Goal: Information Seeking & Learning: Find specific fact

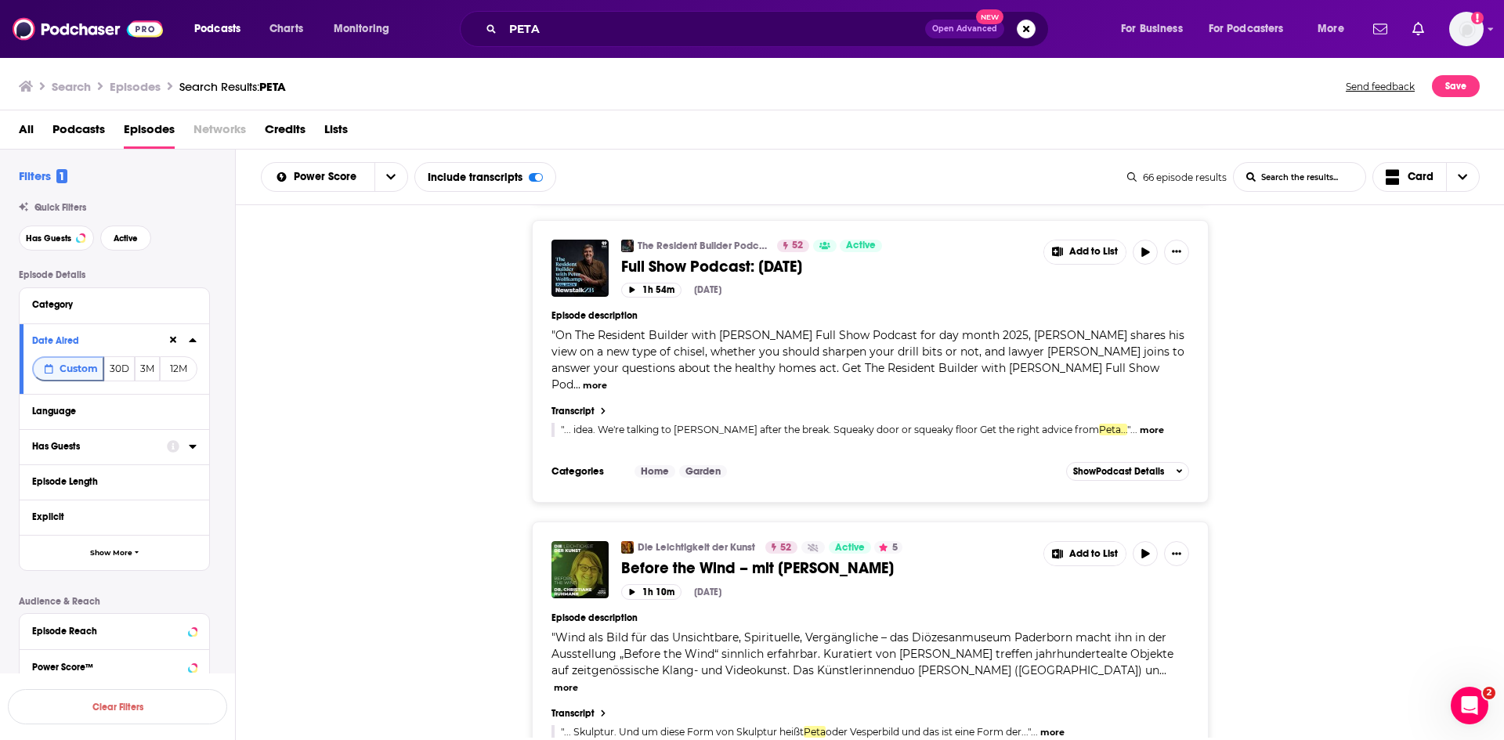
scroll to position [9231, 0]
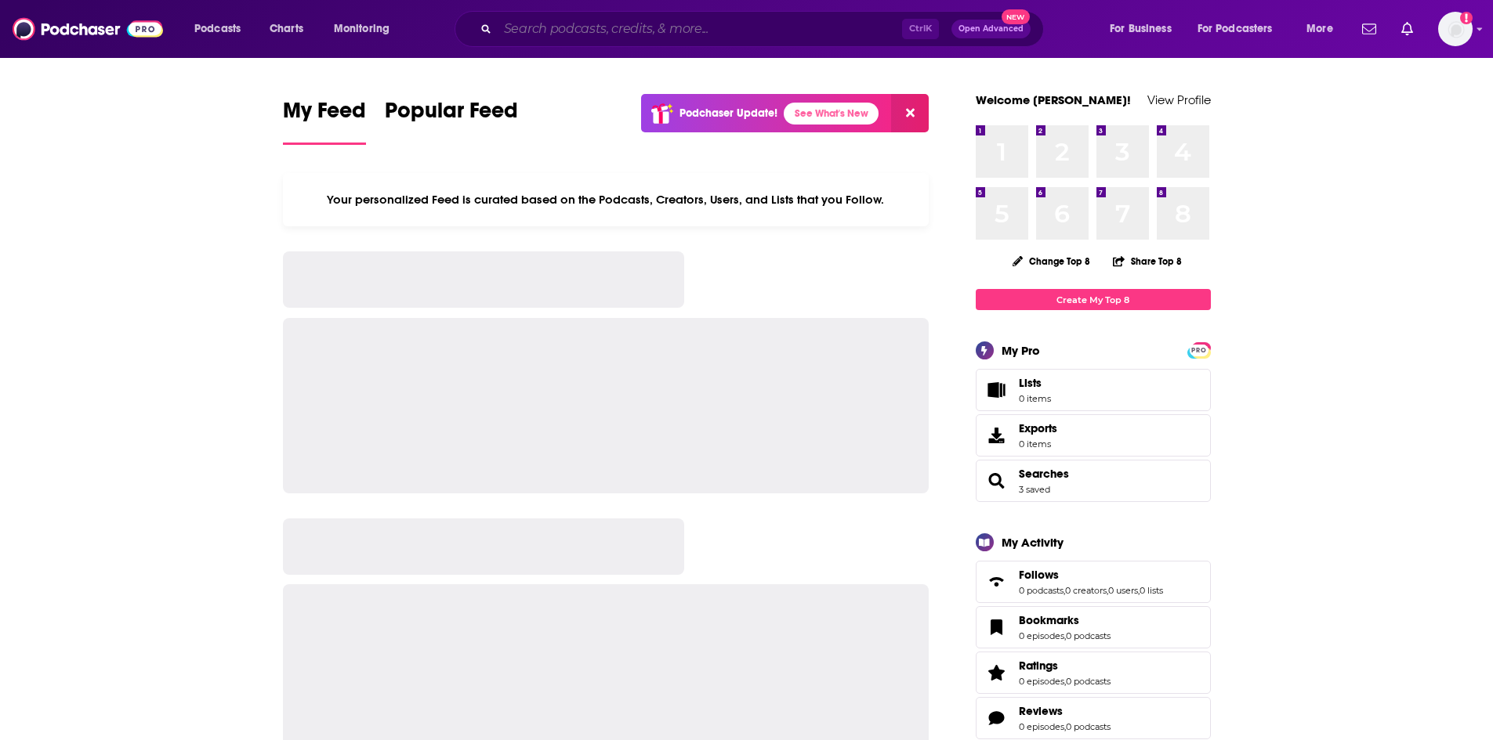
click at [636, 28] on input "Search podcasts, credits, & more..." at bounding box center [700, 28] width 404 height 25
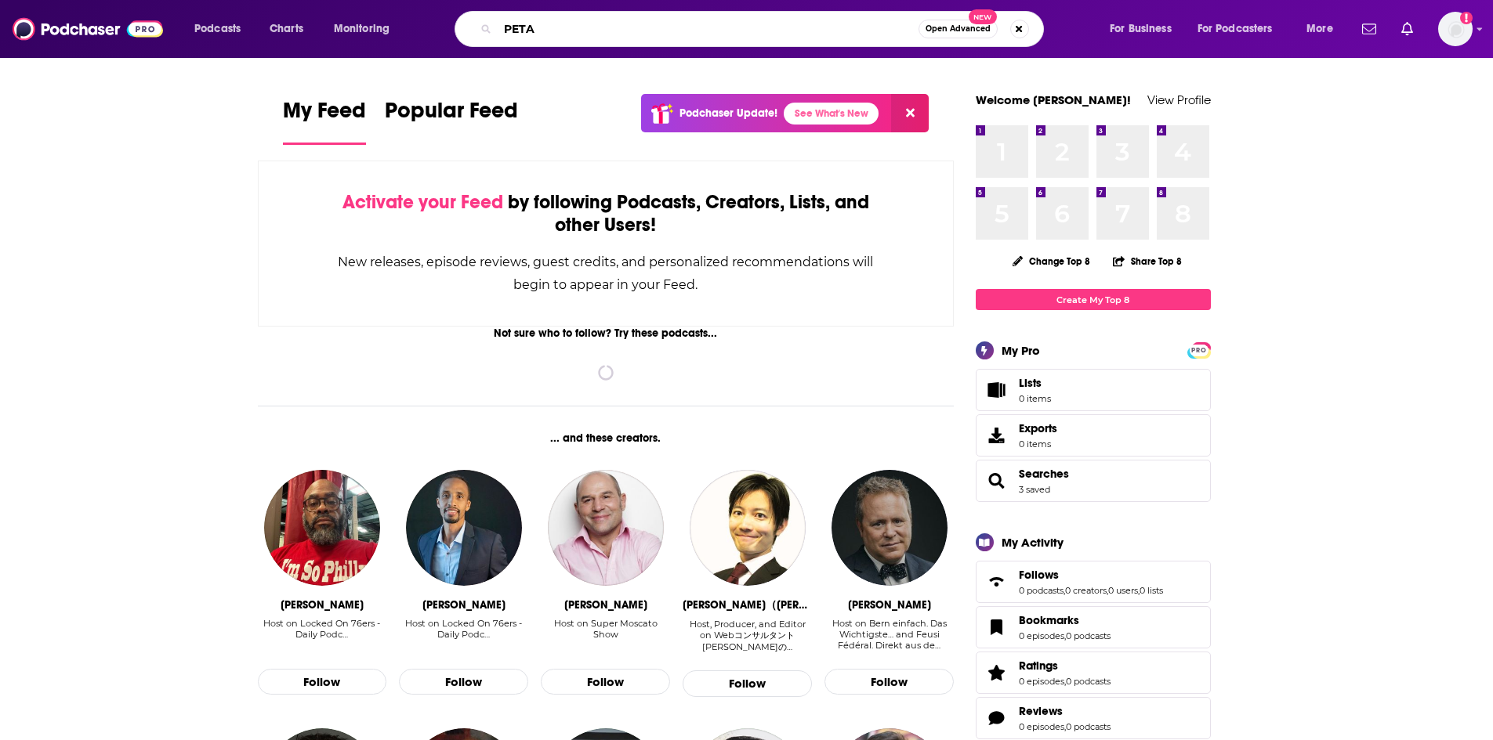
type input "PETA"
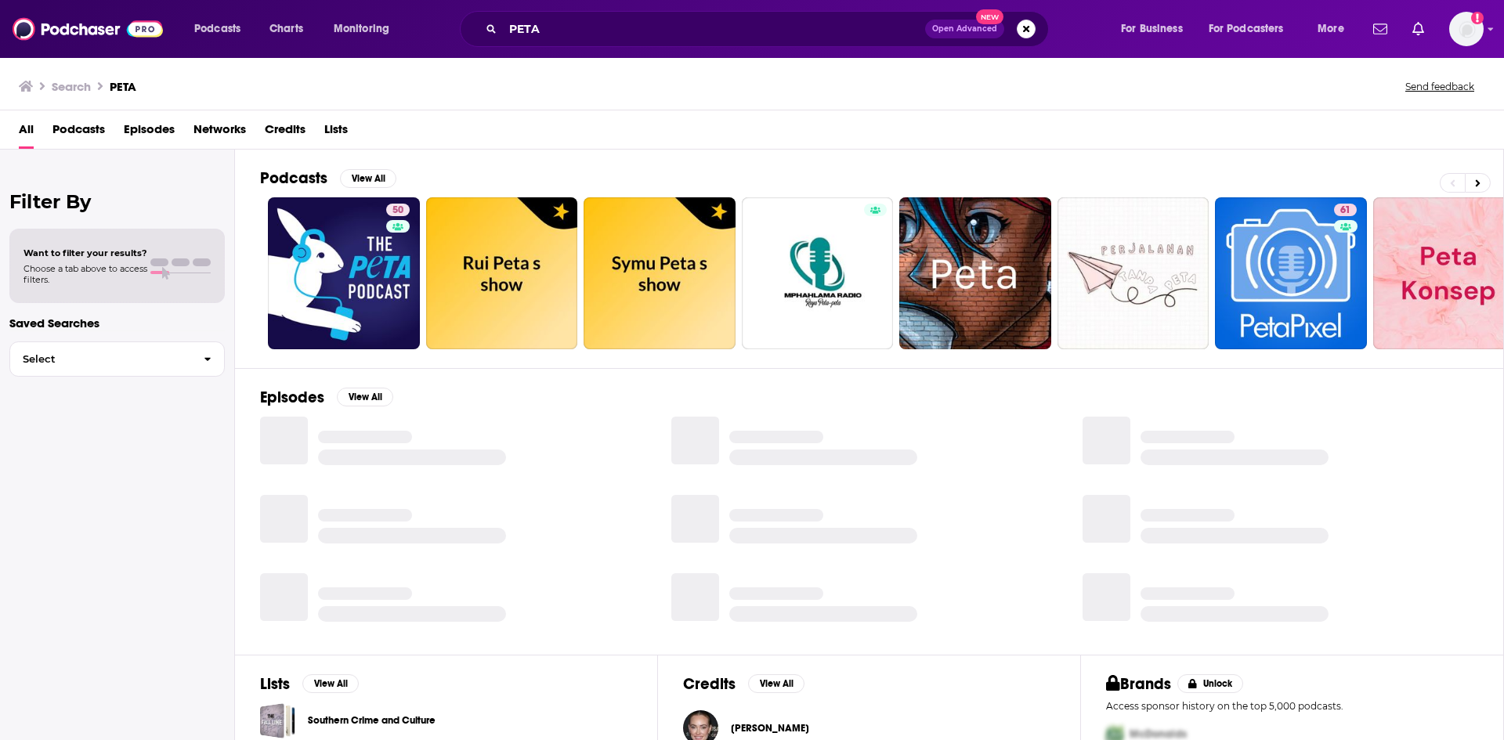
click at [150, 129] on span "Episodes" at bounding box center [149, 133] width 51 height 32
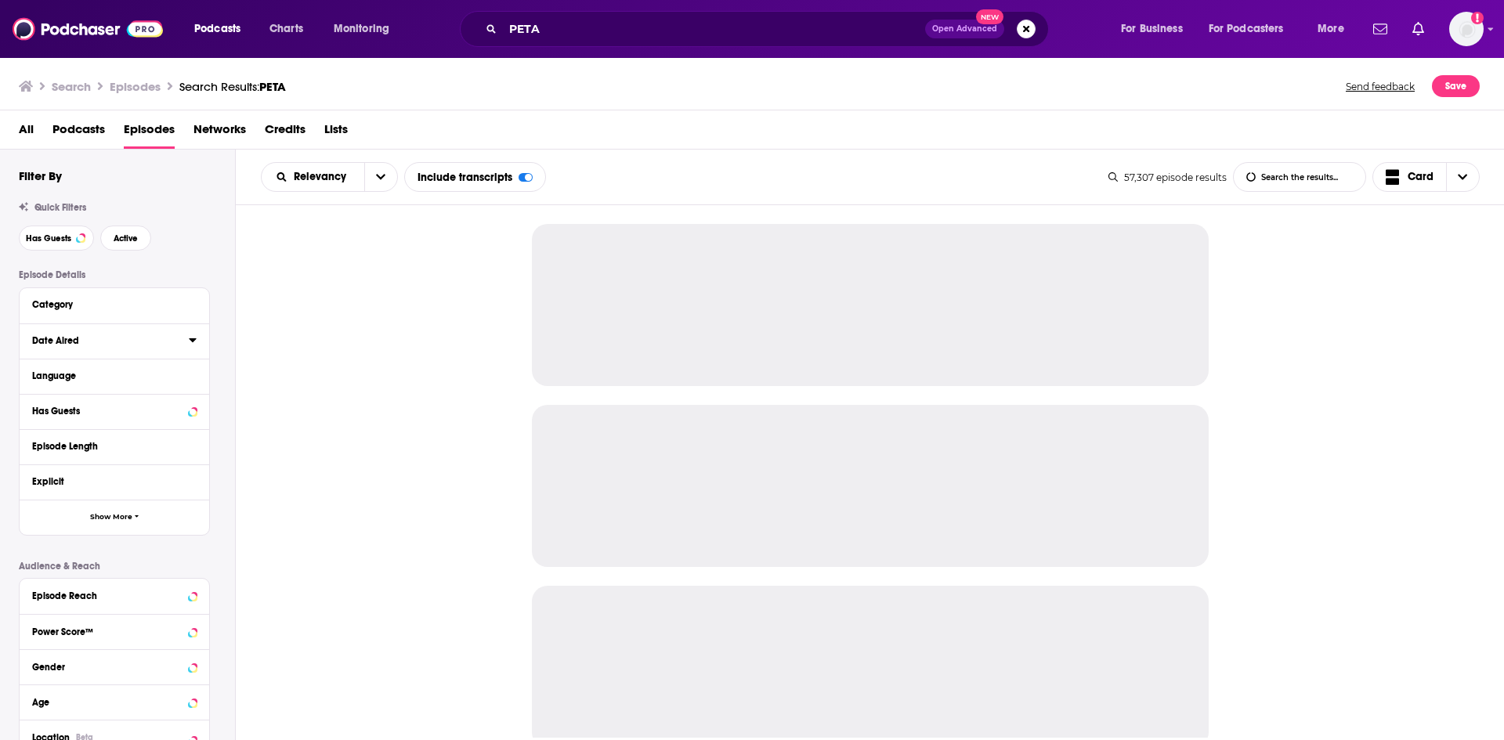
click at [189, 340] on icon at bounding box center [193, 340] width 8 height 13
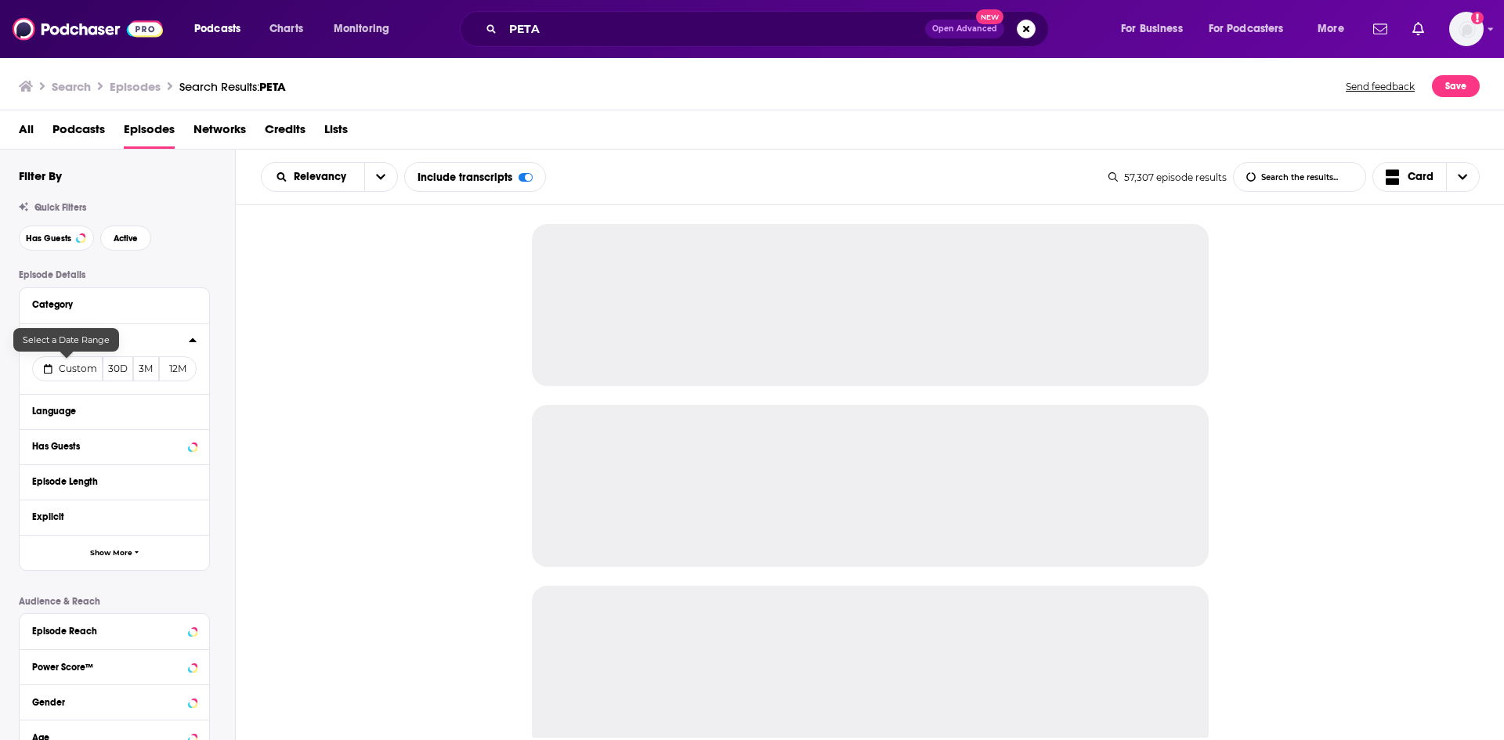
click at [81, 366] on span "Custom" at bounding box center [78, 369] width 38 height 12
select select "8"
select select "2025"
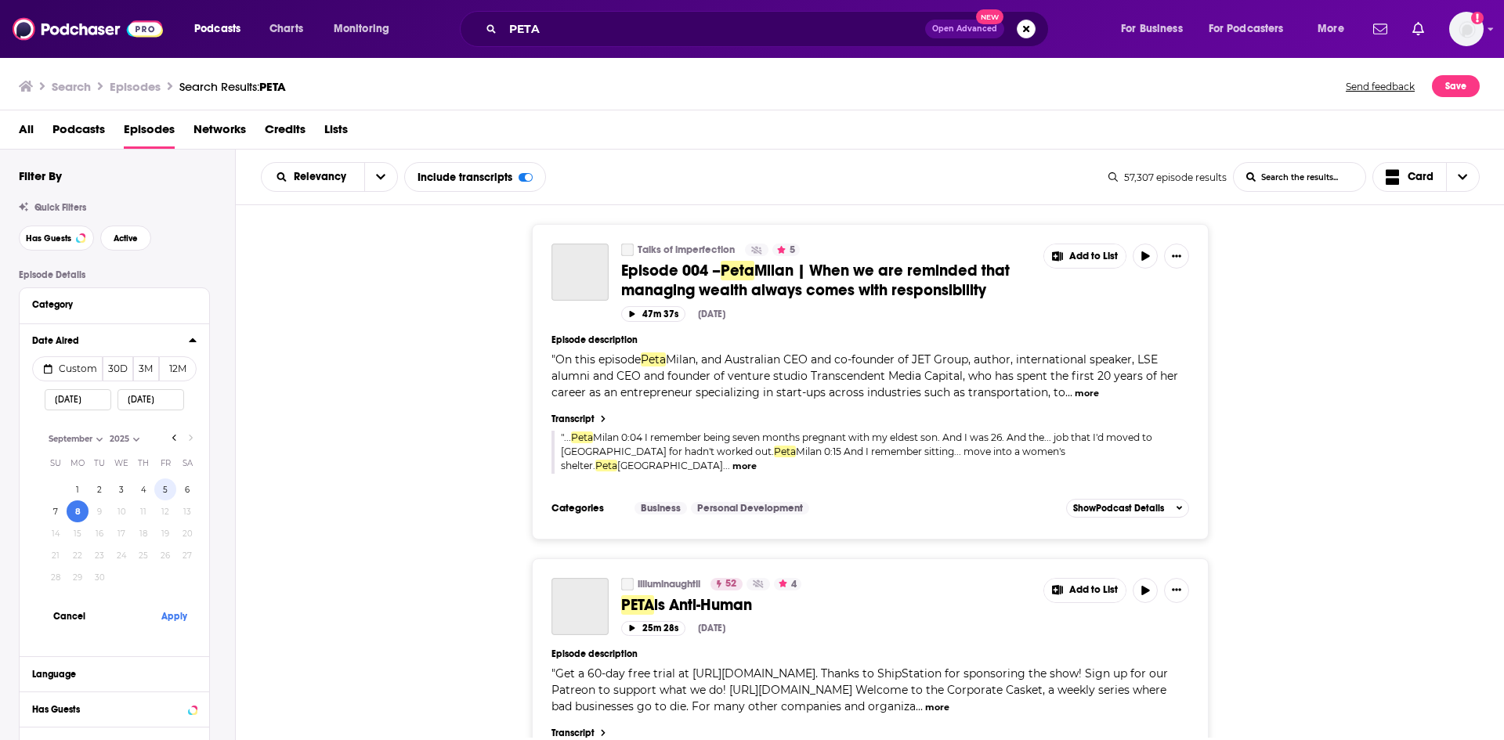
click at [167, 488] on button "5" at bounding box center [165, 490] width 22 height 22
type input "09/05/2025"
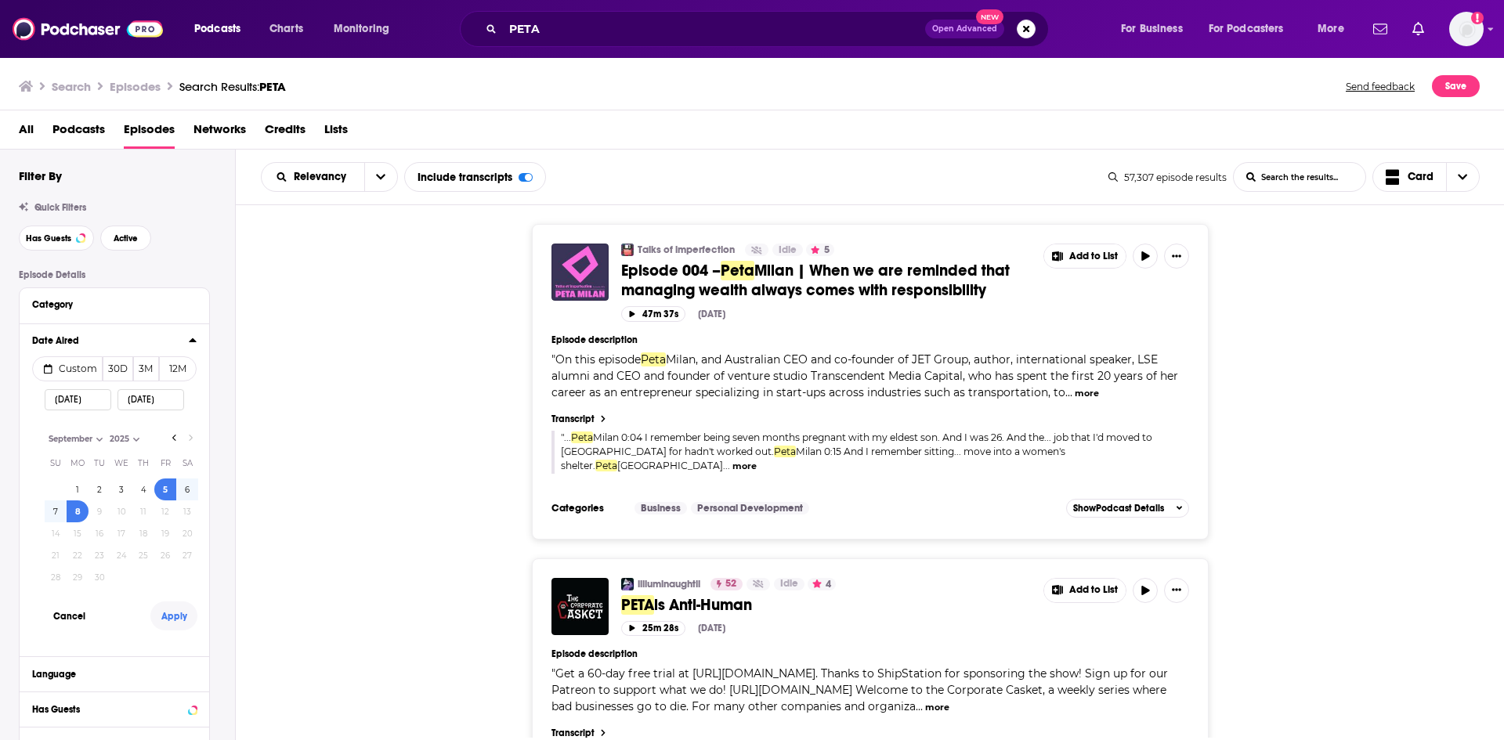
click at [176, 611] on button "Apply" at bounding box center [173, 616] width 47 height 29
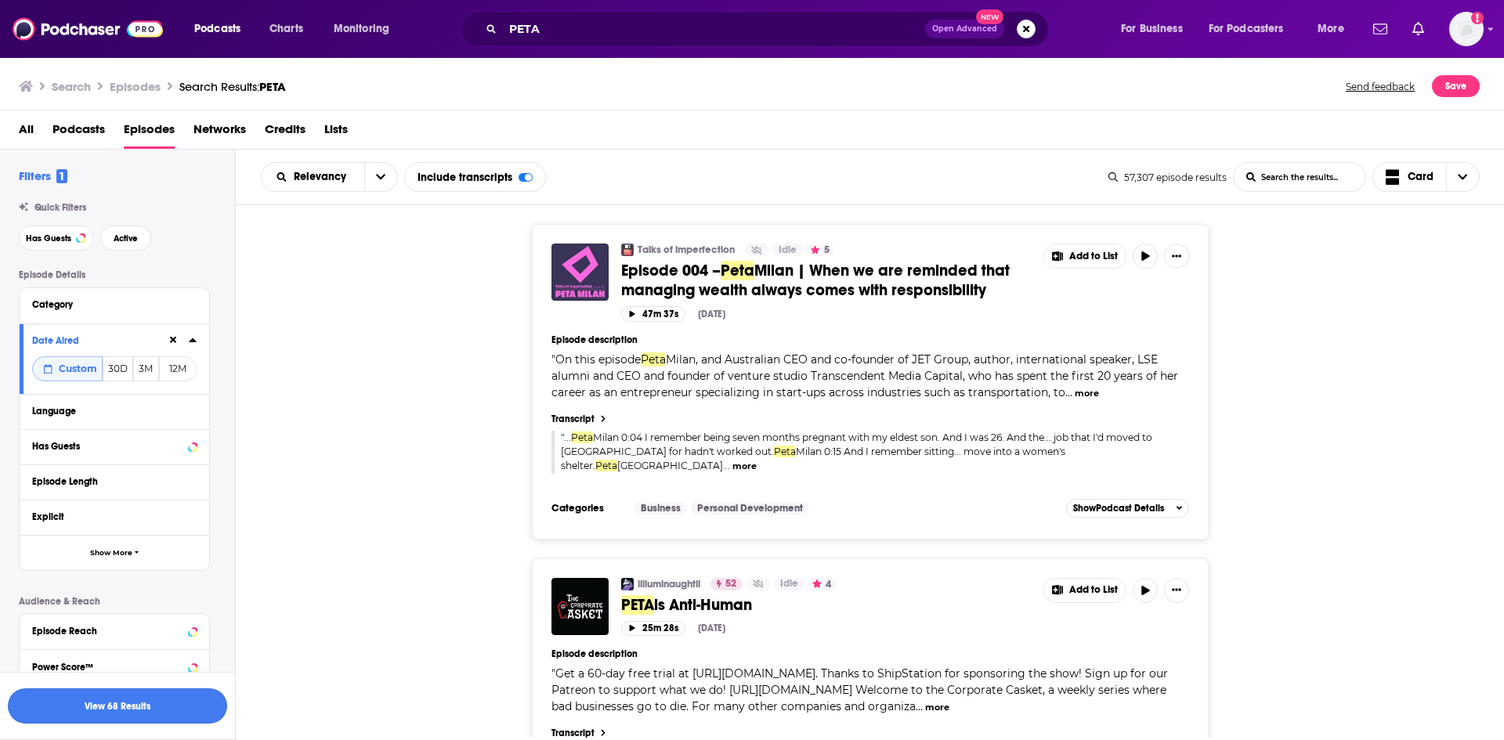
click at [156, 704] on button "View 68 Results" at bounding box center [117, 706] width 219 height 35
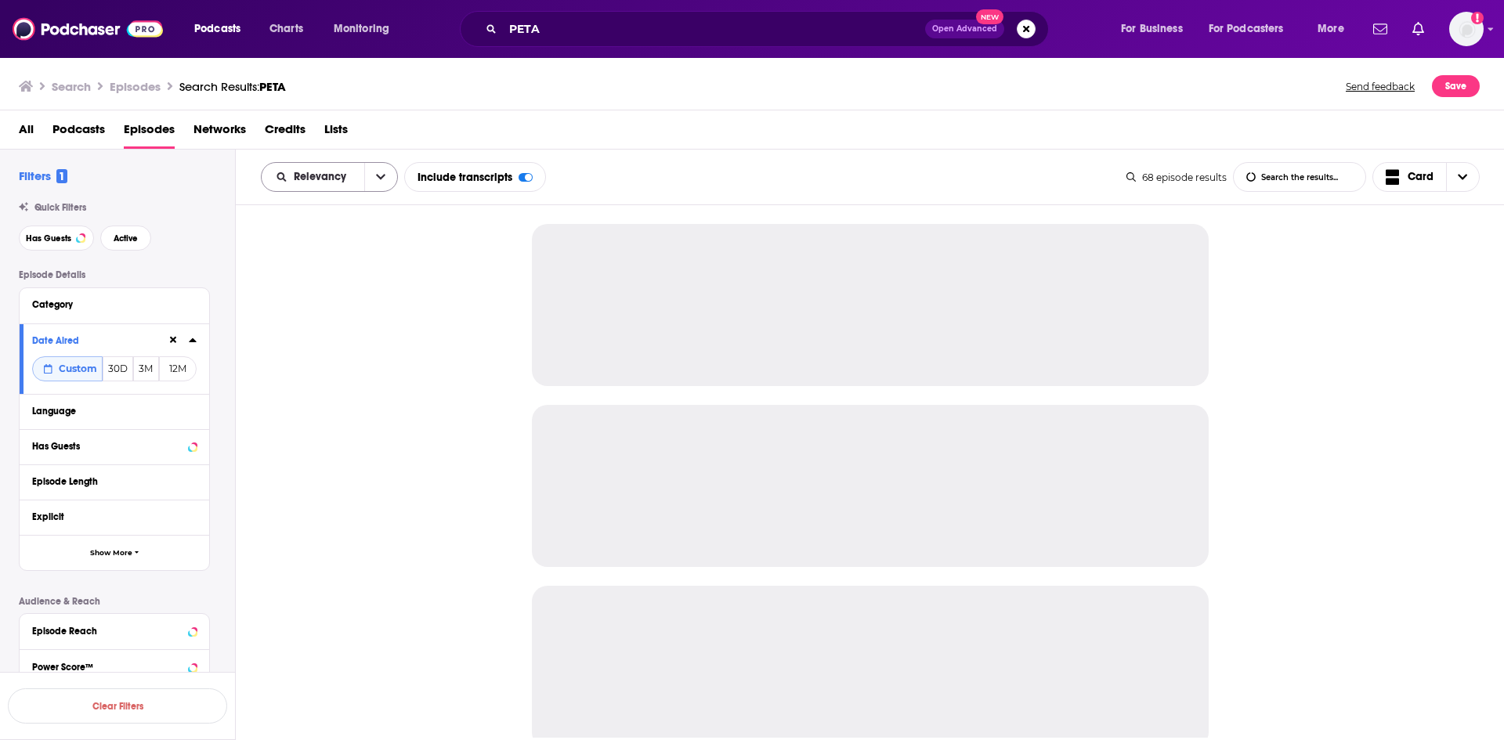
click at [374, 172] on button "open menu" at bounding box center [380, 177] width 33 height 28
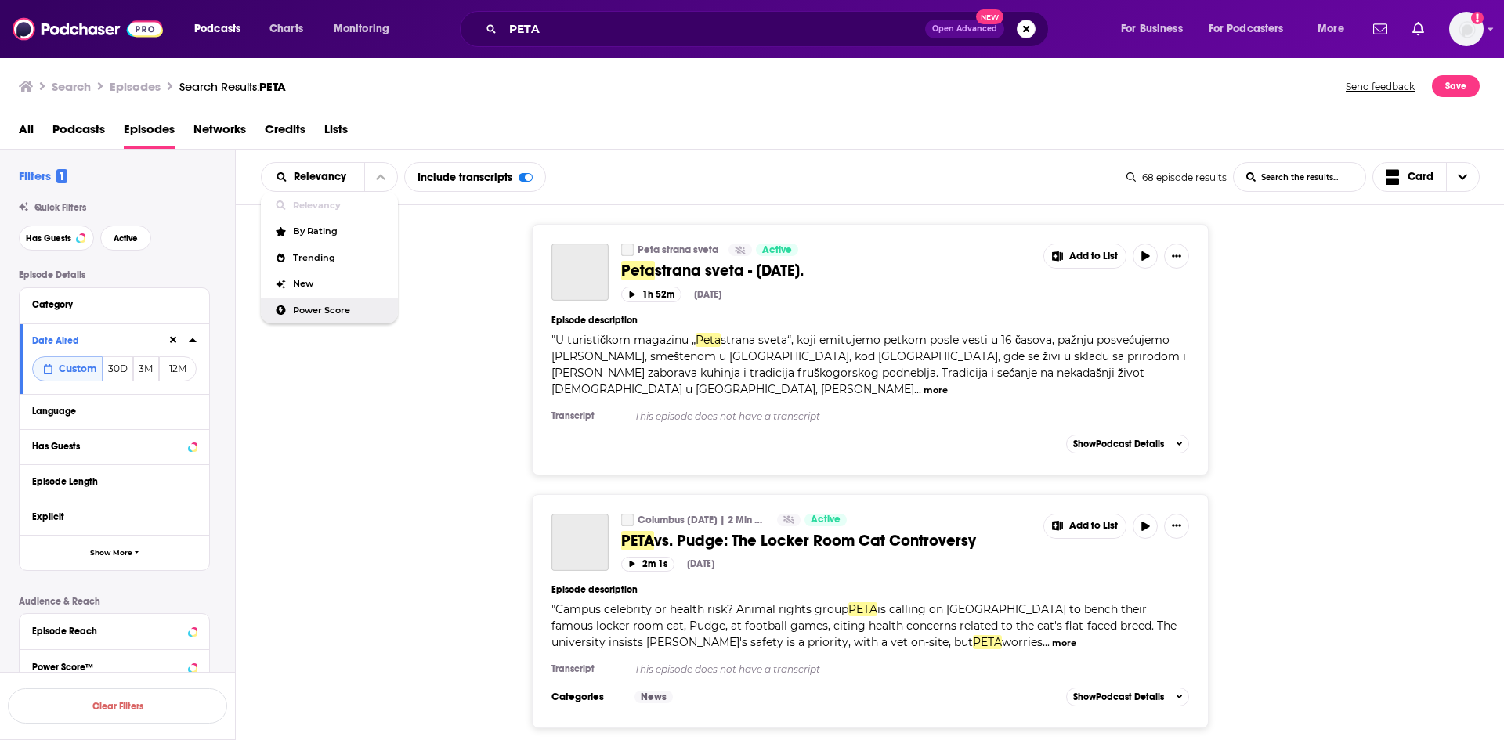
click at [346, 314] on span "Power Score" at bounding box center [339, 310] width 92 height 9
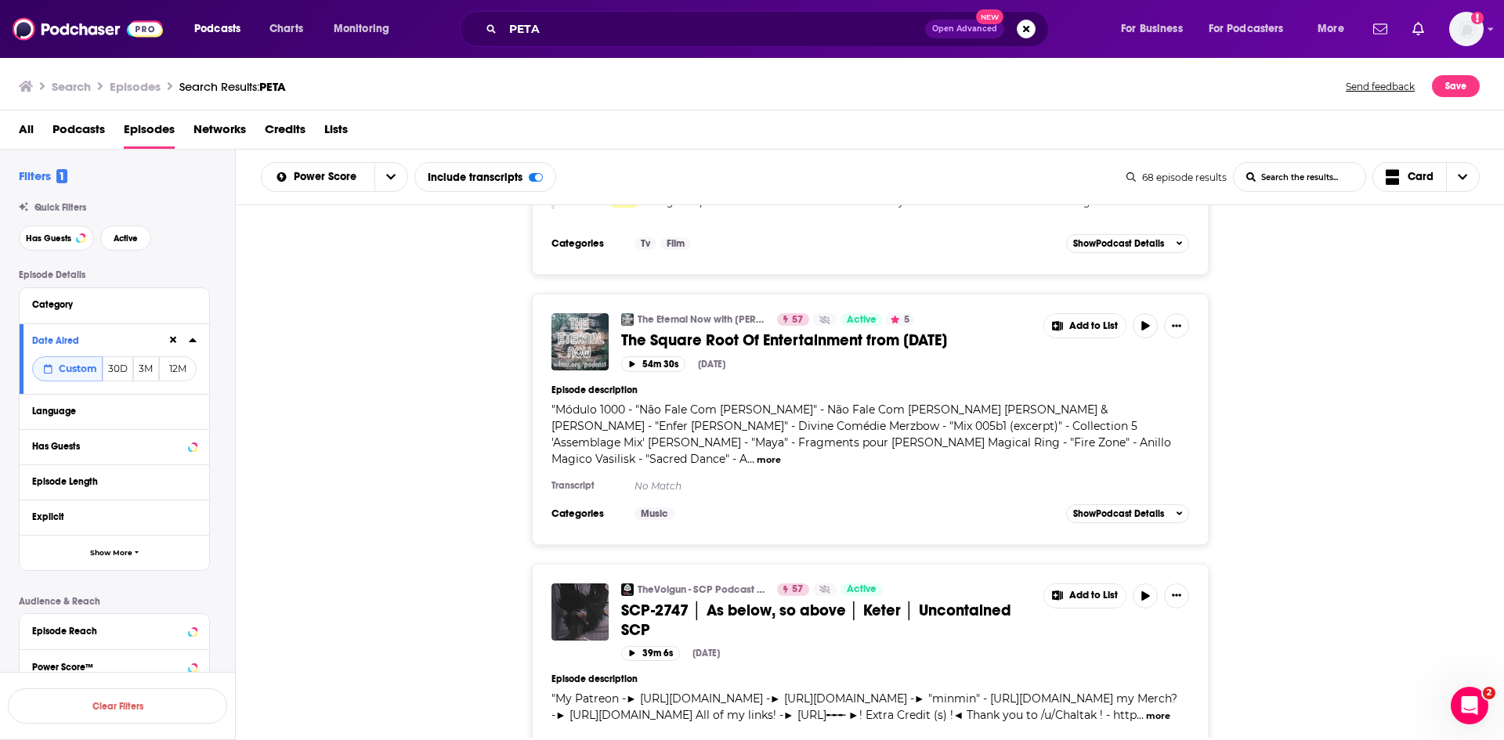
scroll to position [6489, 0]
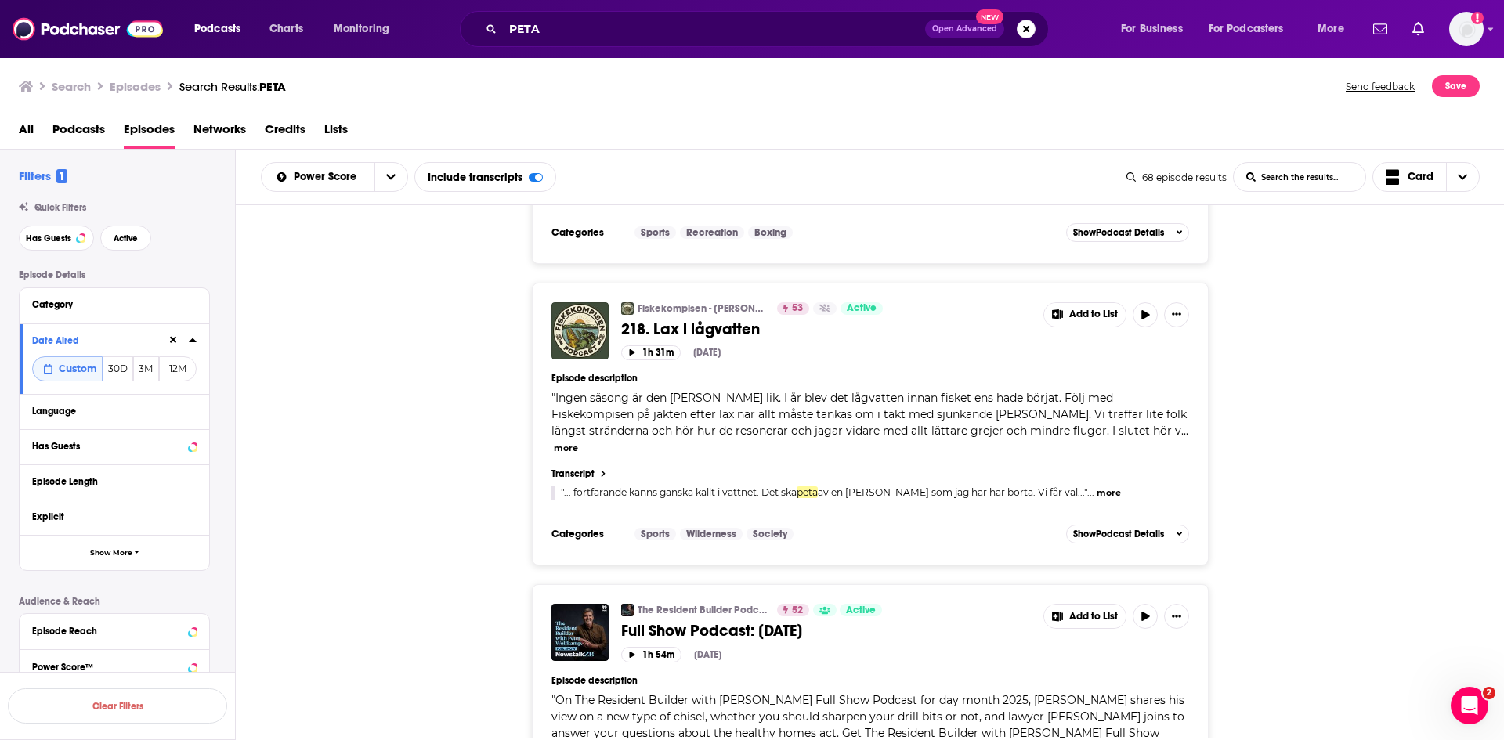
scroll to position [9074, 0]
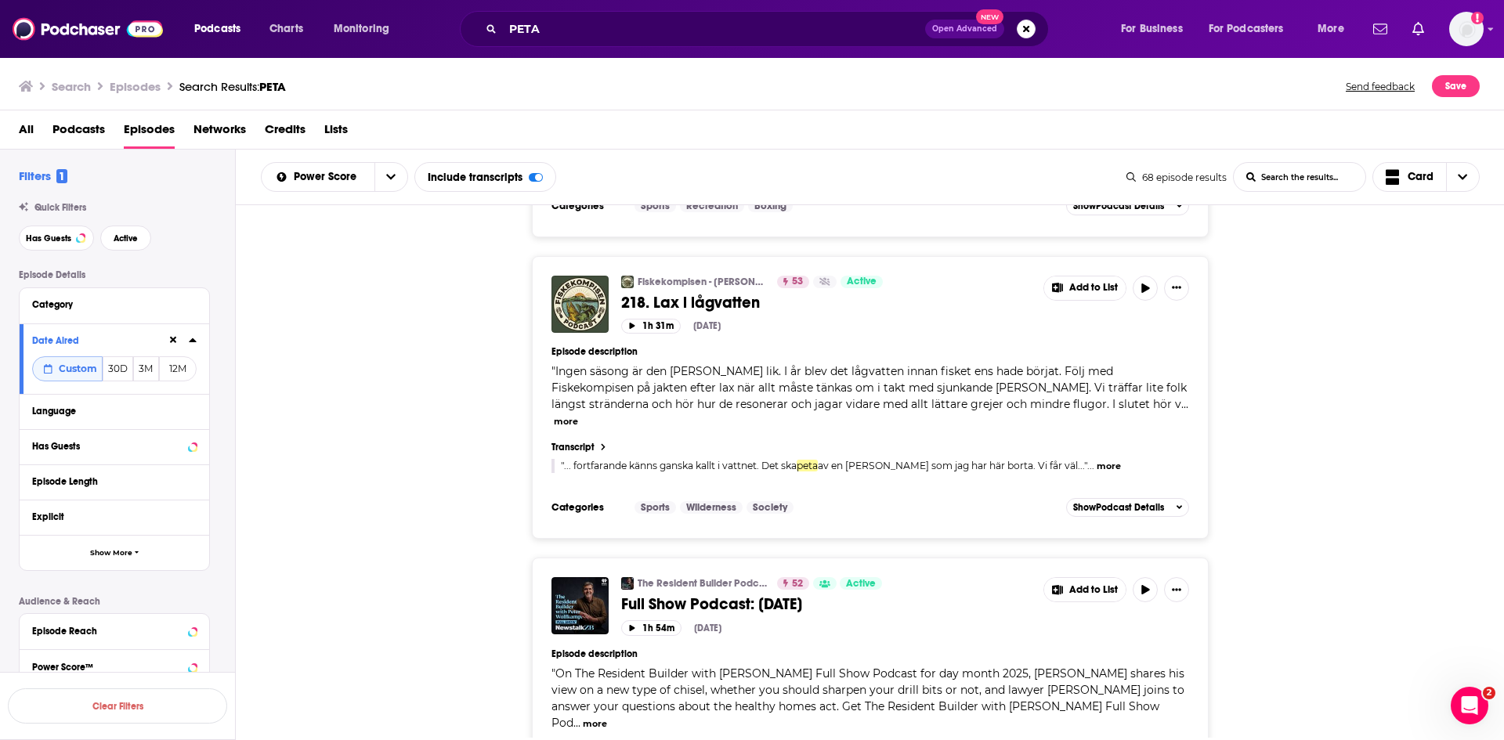
drag, startPoint x: 685, startPoint y: 519, endPoint x: 375, endPoint y: 498, distance: 311.0
click at [375, 558] on div "The Resident Builder Podcast with Peter Wolfkamp 52 Active Full Show Podcast: 0…" at bounding box center [870, 700] width 1269 height 284
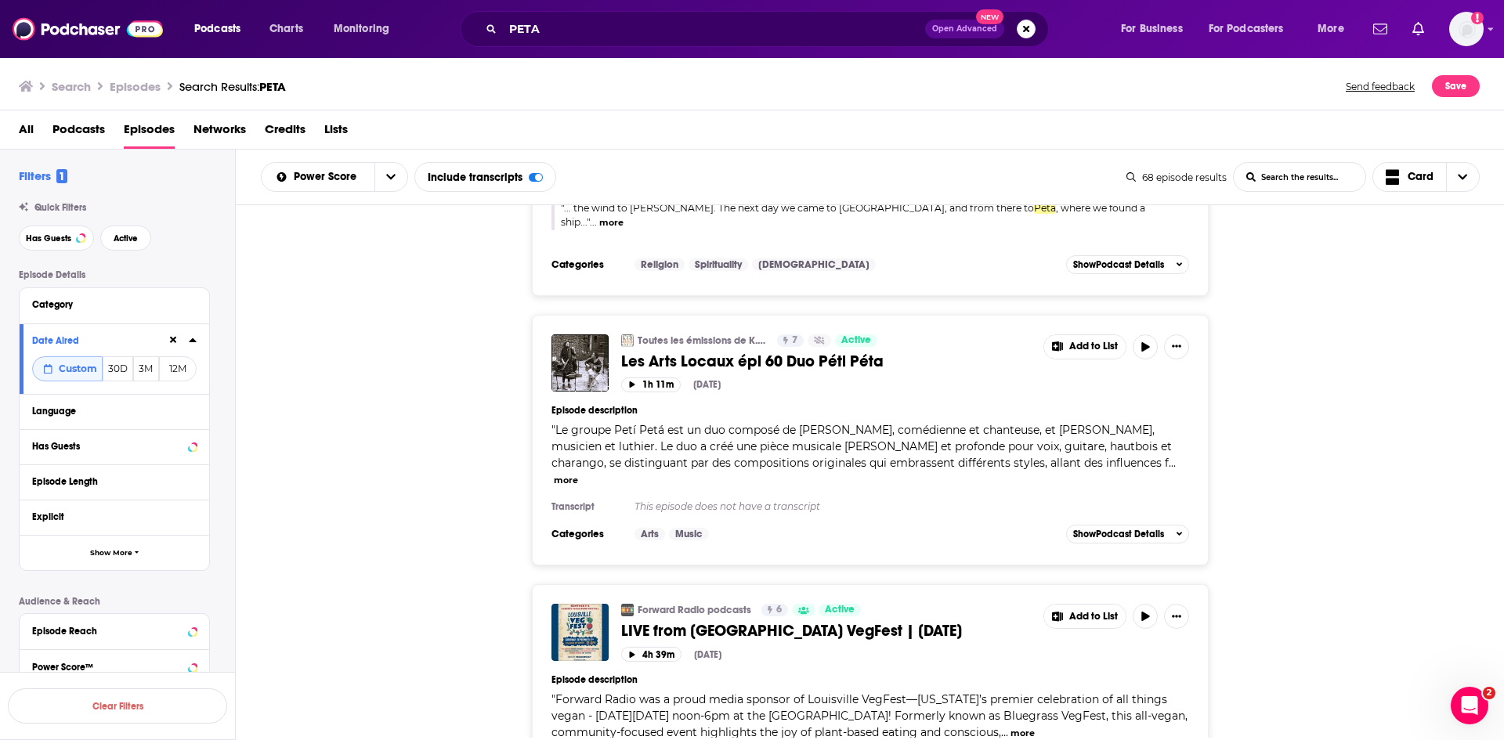
scroll to position [13493, 0]
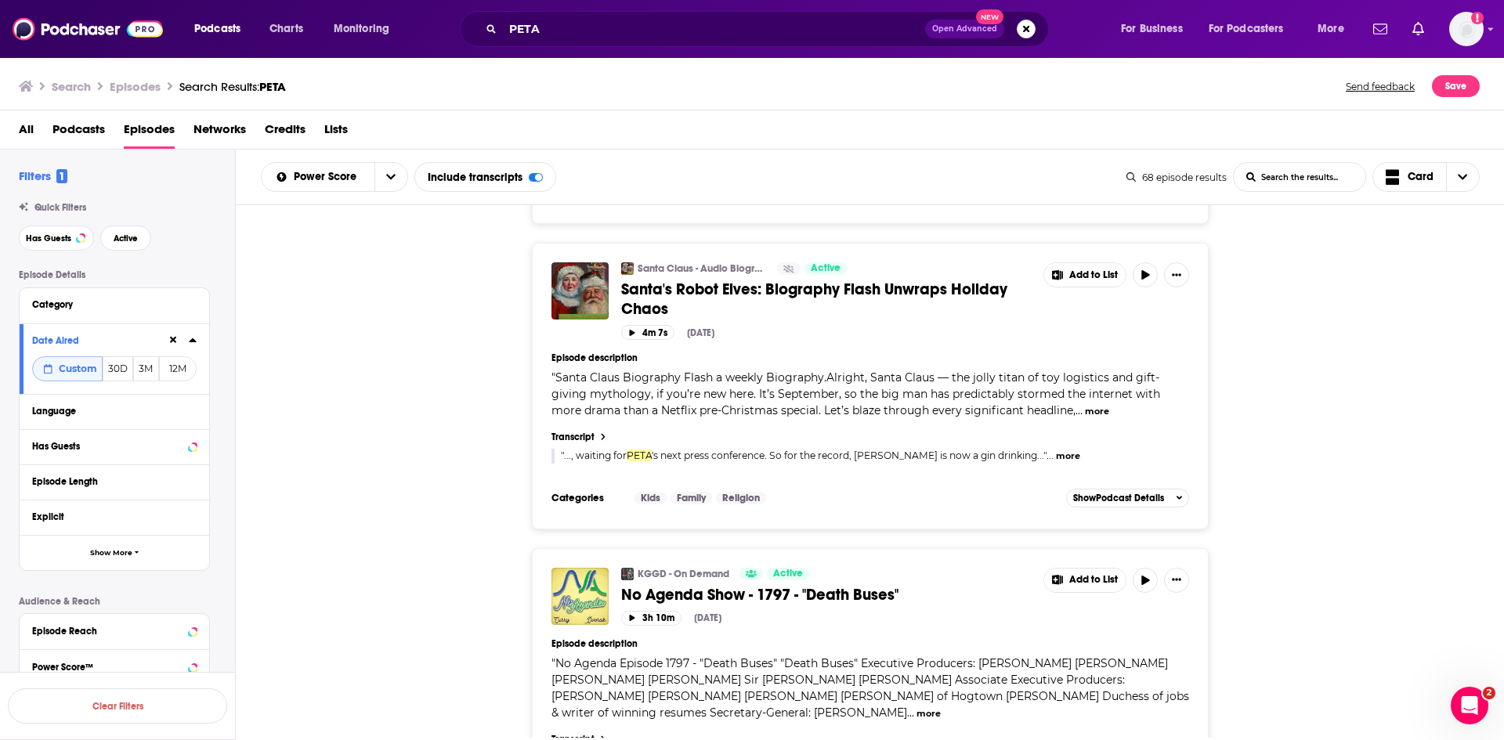
scroll to position [15485, 0]
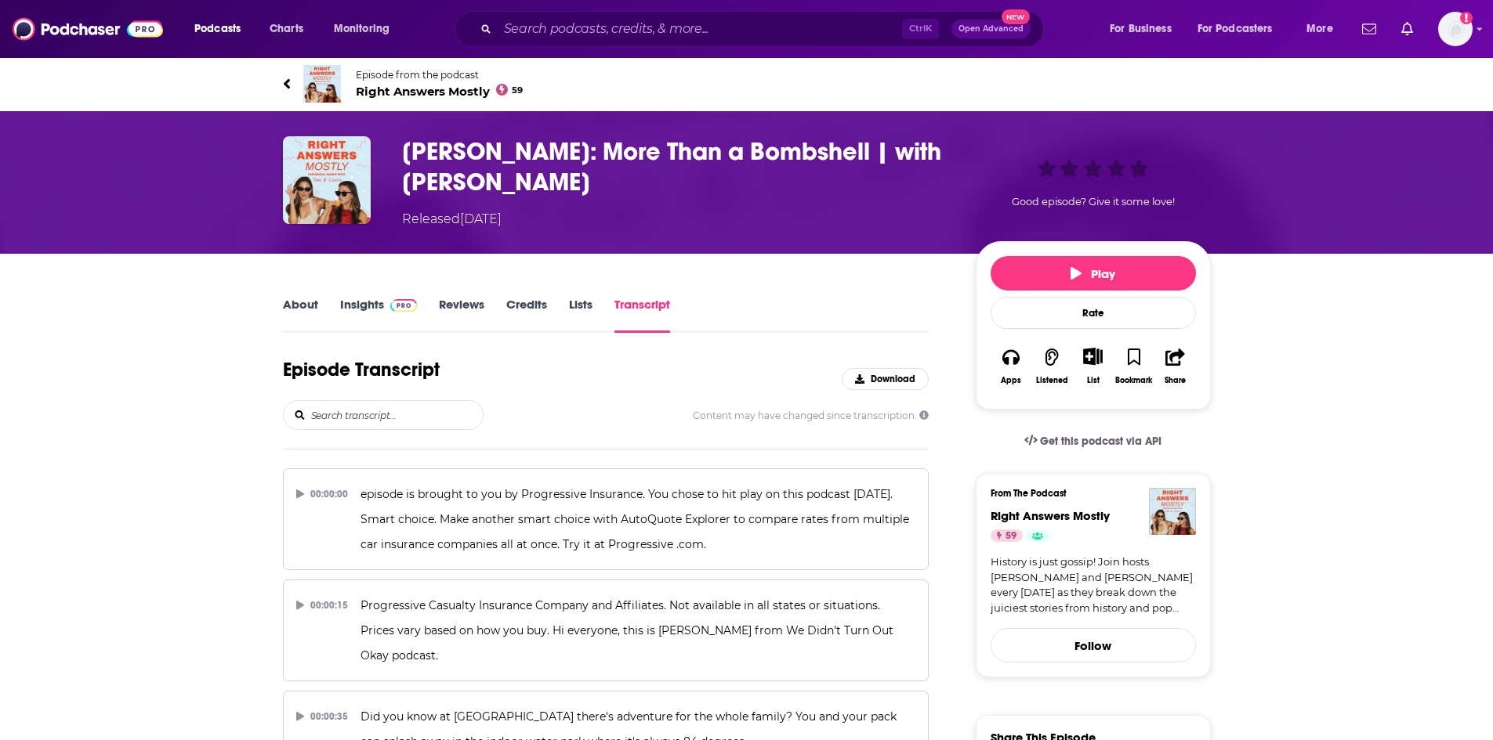
scroll to position [27674, 0]
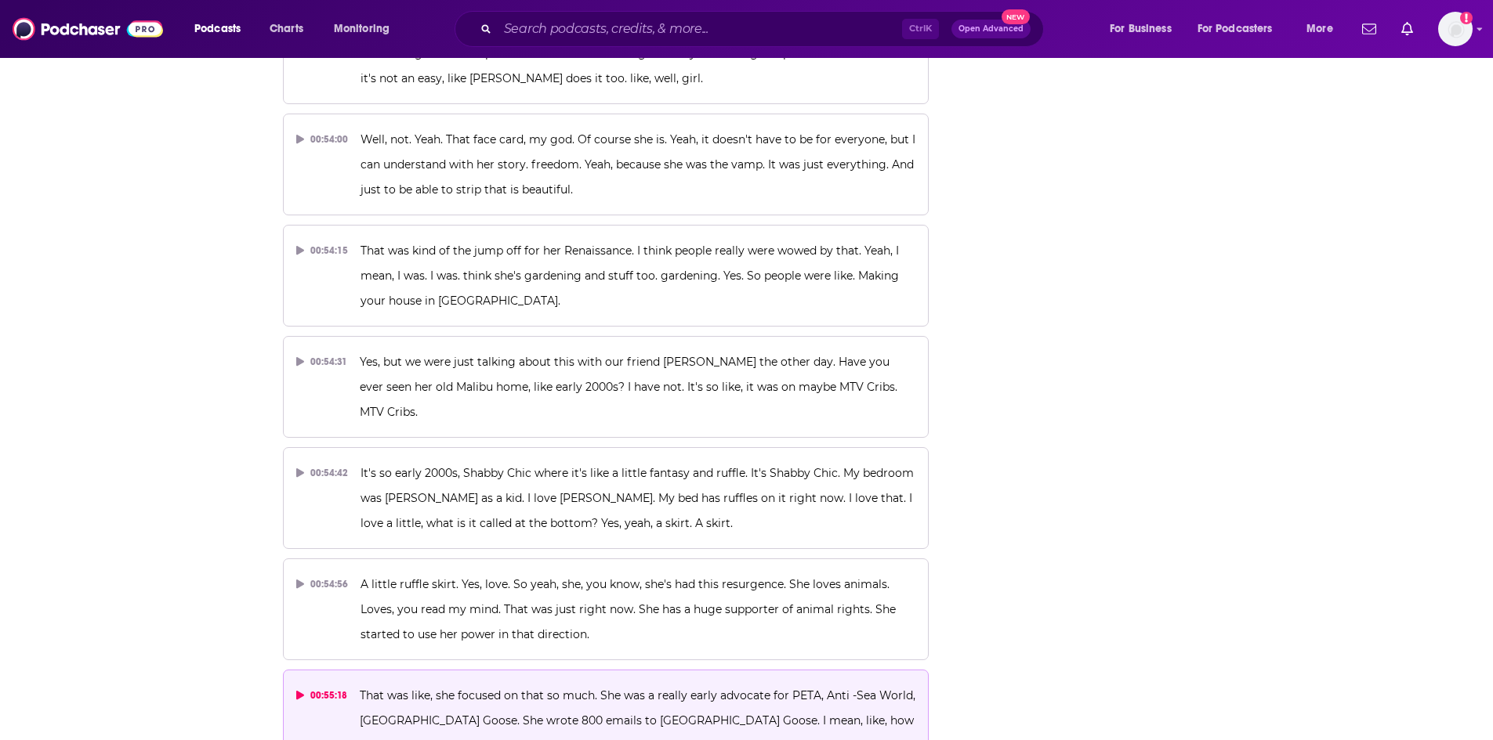
click at [612, 683] on p "That was like, she focused on that so much. She was a really early advocate for…" at bounding box center [638, 733] width 556 height 100
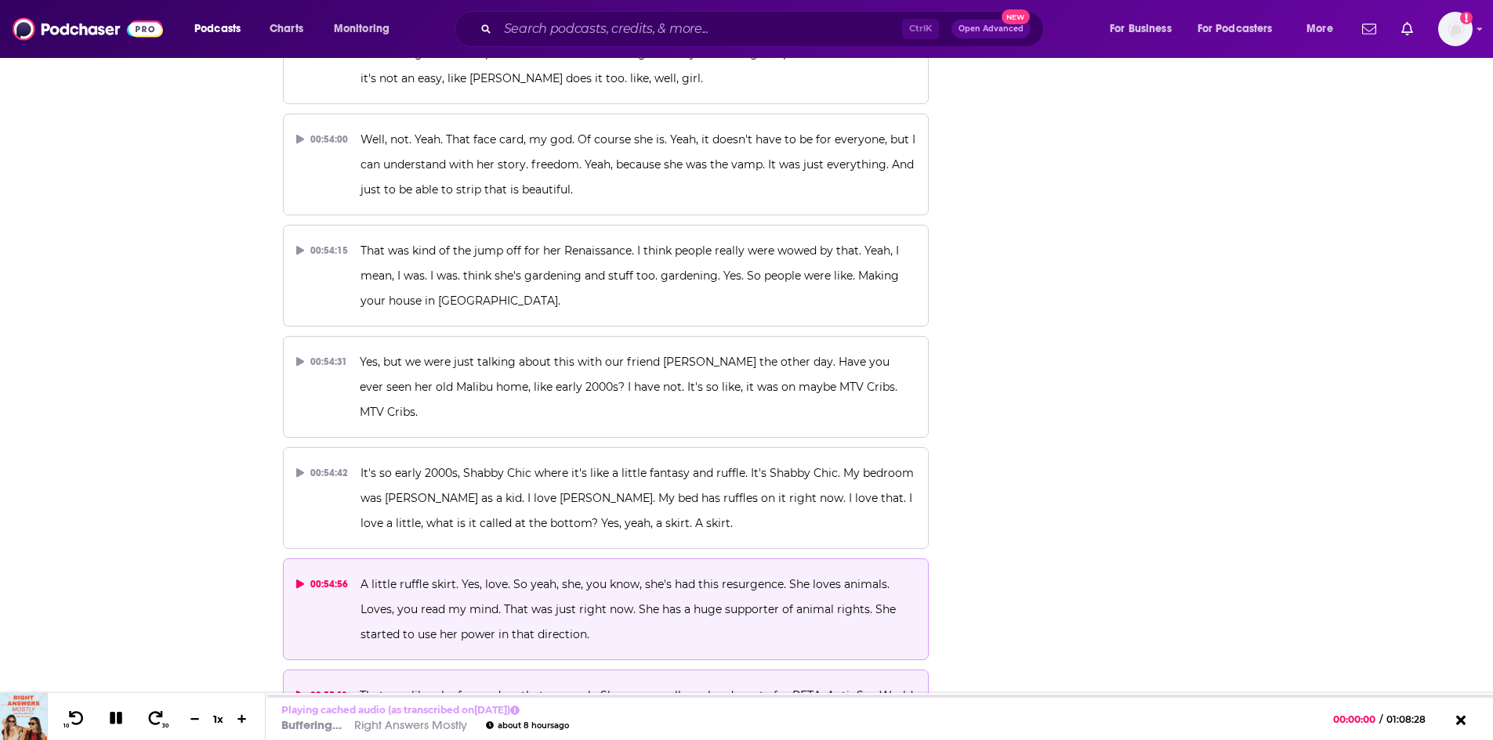
click at [516, 572] on p "A little ruffle skirt. Yes, love. So yeah, she, you know, she's had this resurg…" at bounding box center [637, 609] width 555 height 75
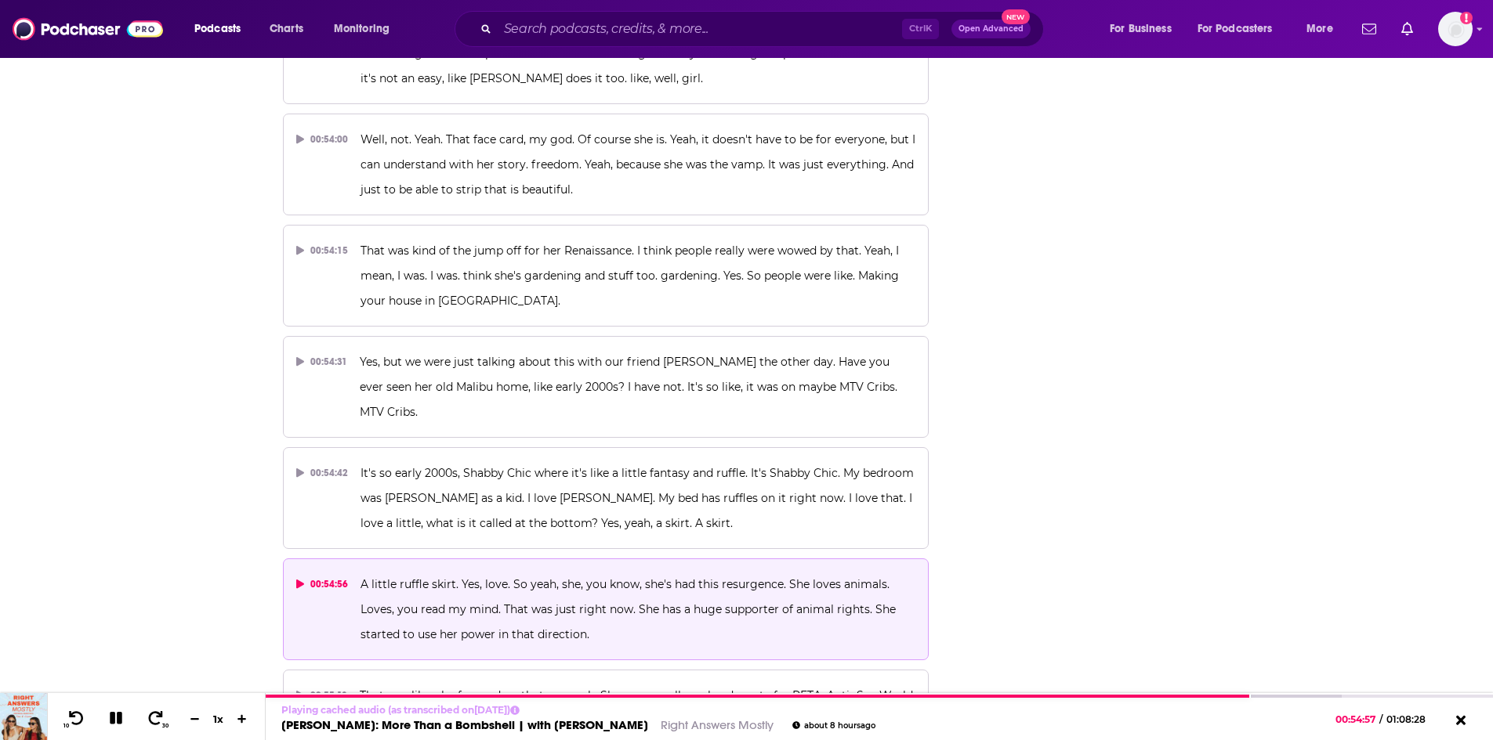
click at [501, 572] on p "A little ruffle skirt. Yes, love. So yeah, she, you know, she's had this resurg…" at bounding box center [637, 609] width 555 height 75
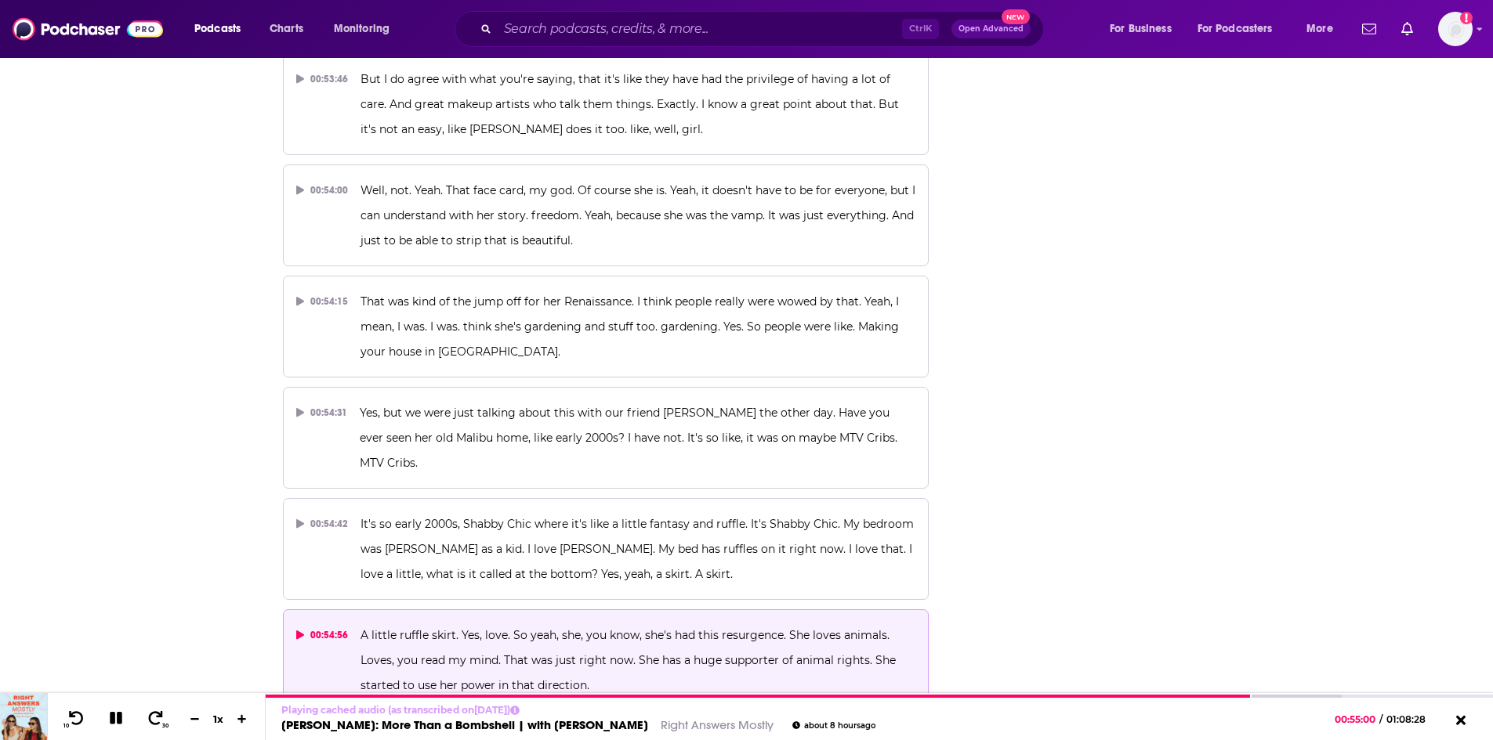
scroll to position [27596, 0]
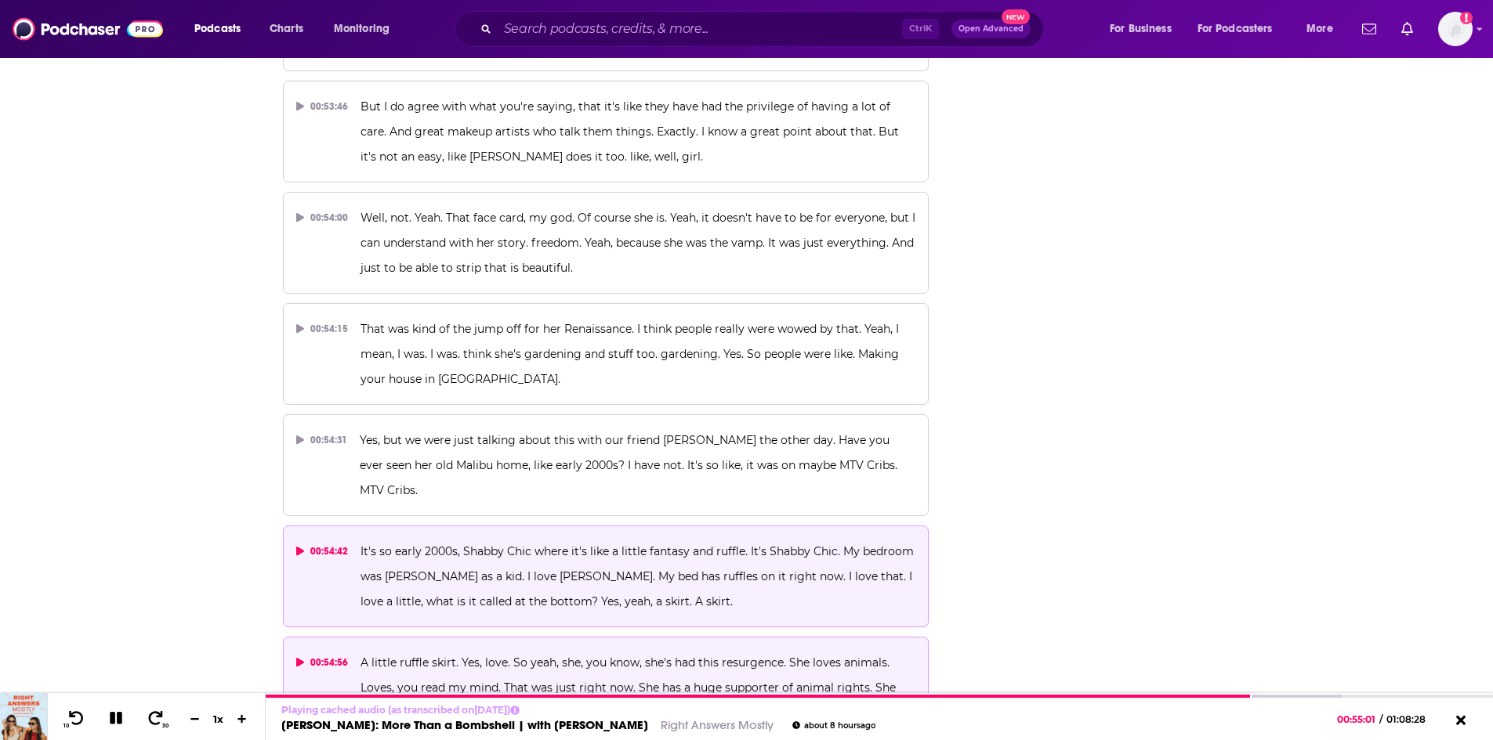
click at [586, 539] on p "It's so early 2000s, Shabby Chic where it's like a little fantasy and ruffle. I…" at bounding box center [637, 576] width 555 height 75
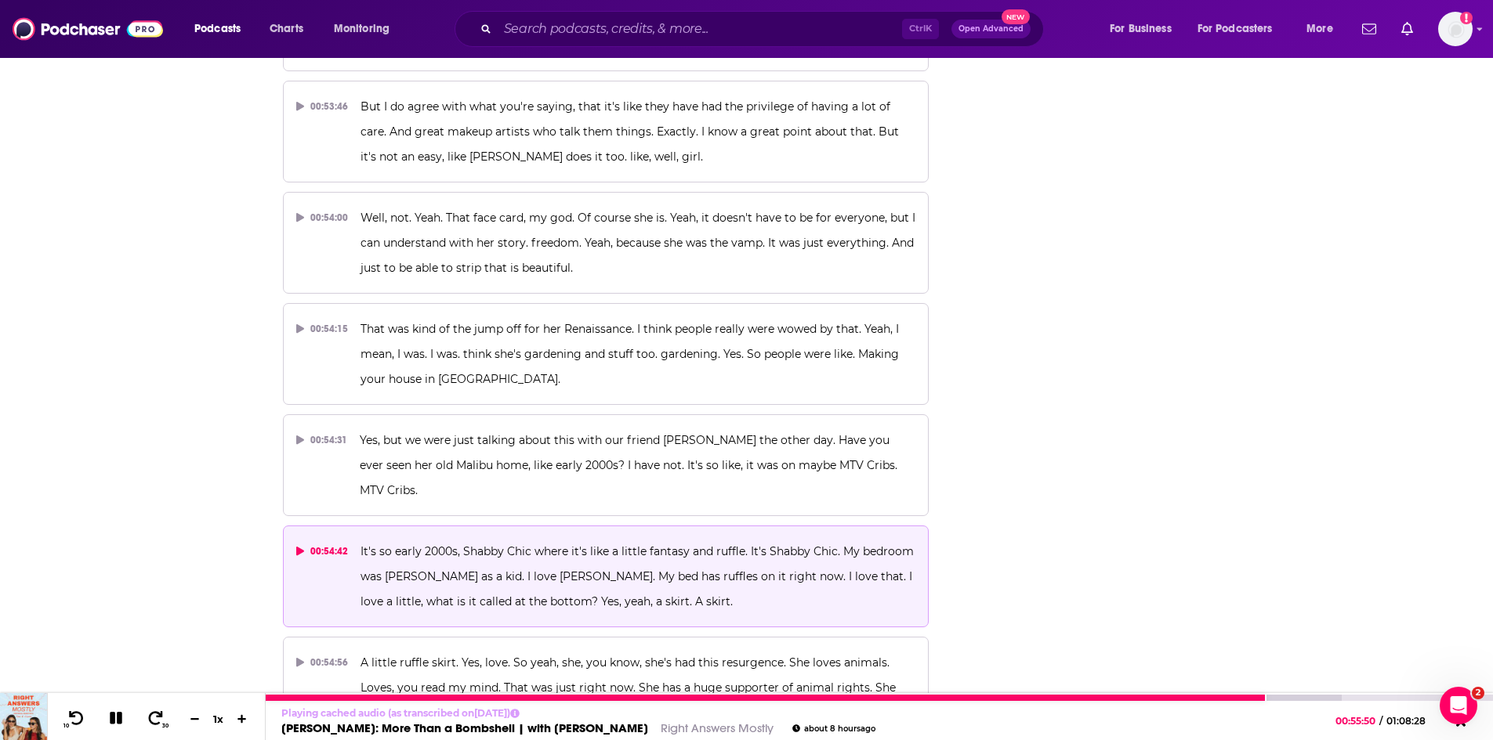
drag, startPoint x: 120, startPoint y: 721, endPoint x: 26, endPoint y: 717, distance: 94.1
click at [120, 721] on icon at bounding box center [116, 718] width 13 height 13
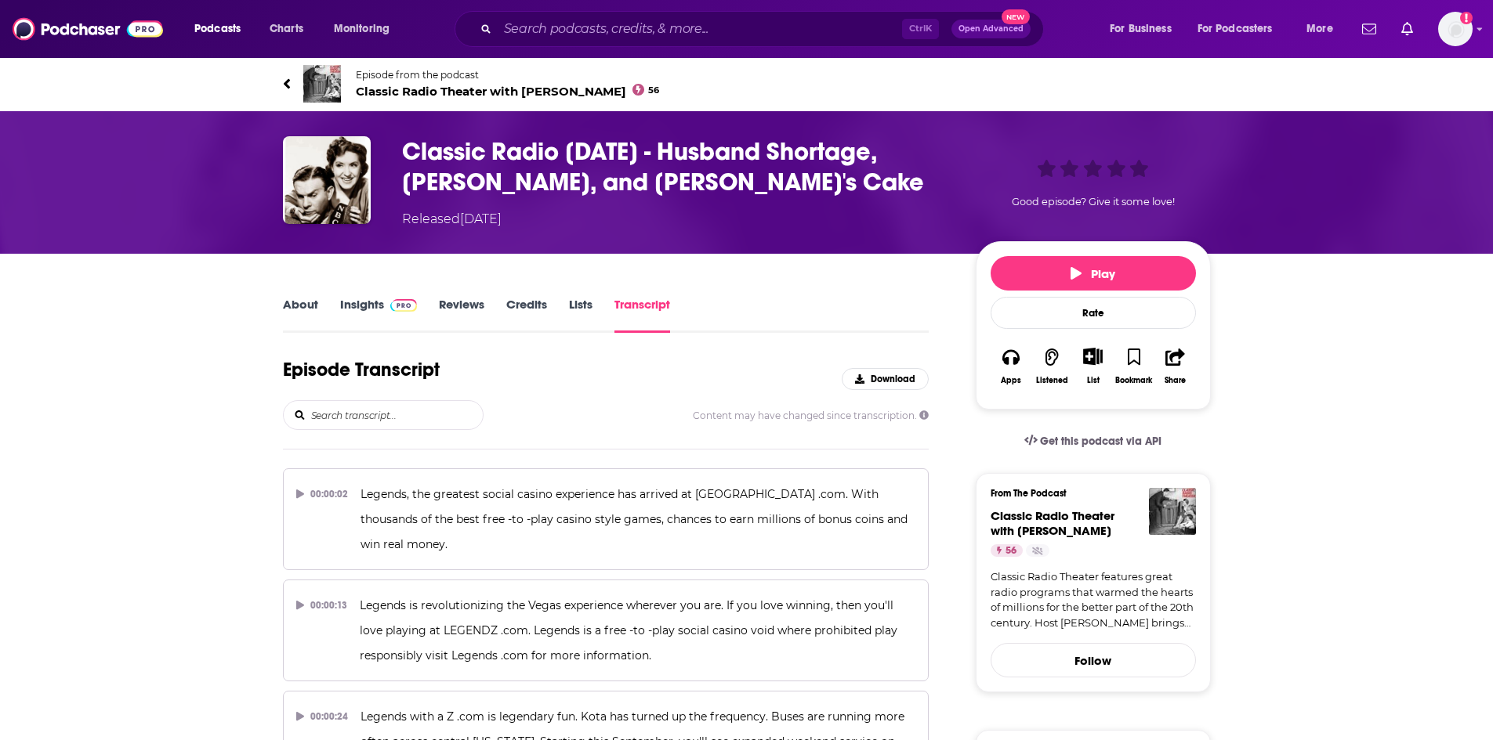
scroll to position [1298, 0]
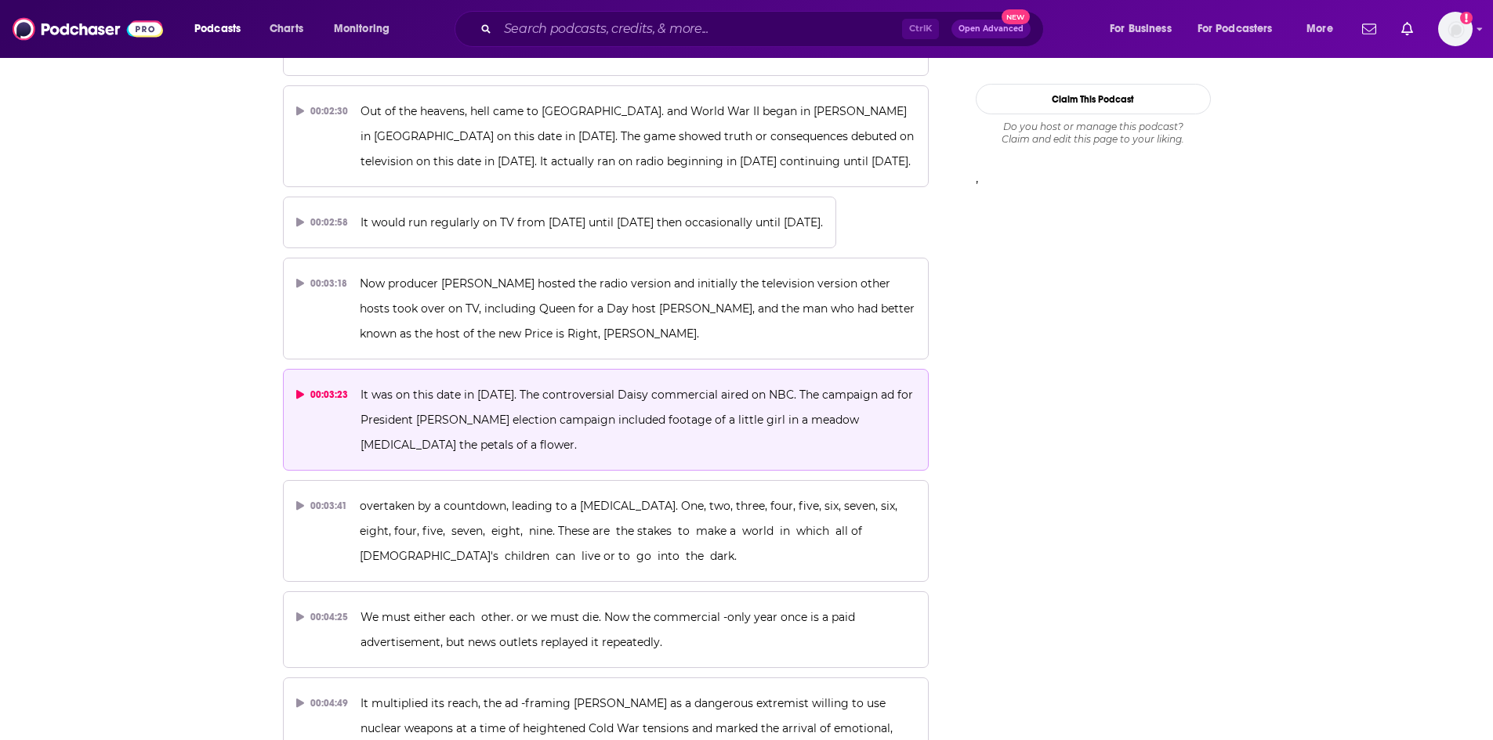
click at [512, 382] on p "It was on this date in 1964. The controversial Daisy commercial aired on NBC. T…" at bounding box center [637, 419] width 555 height 75
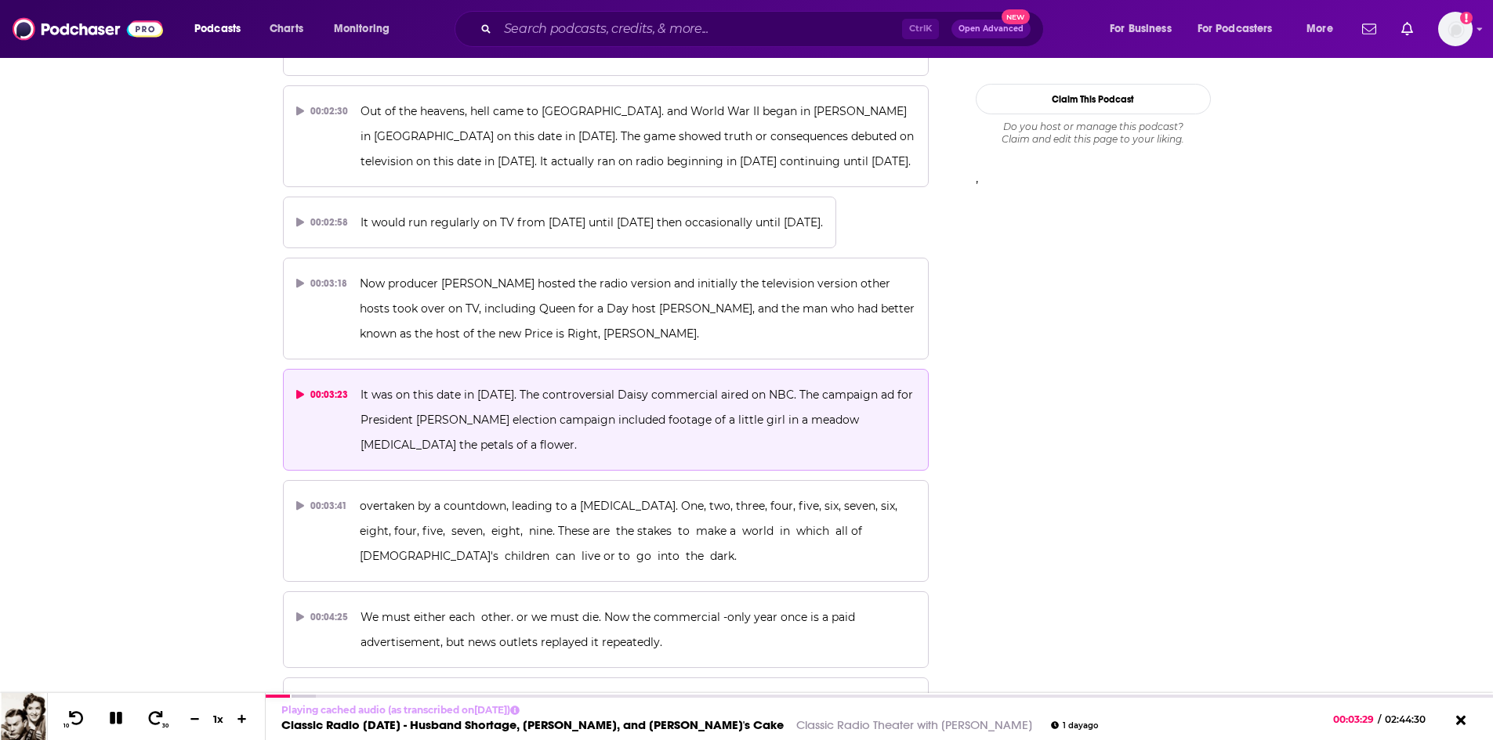
scroll to position [4188, 0]
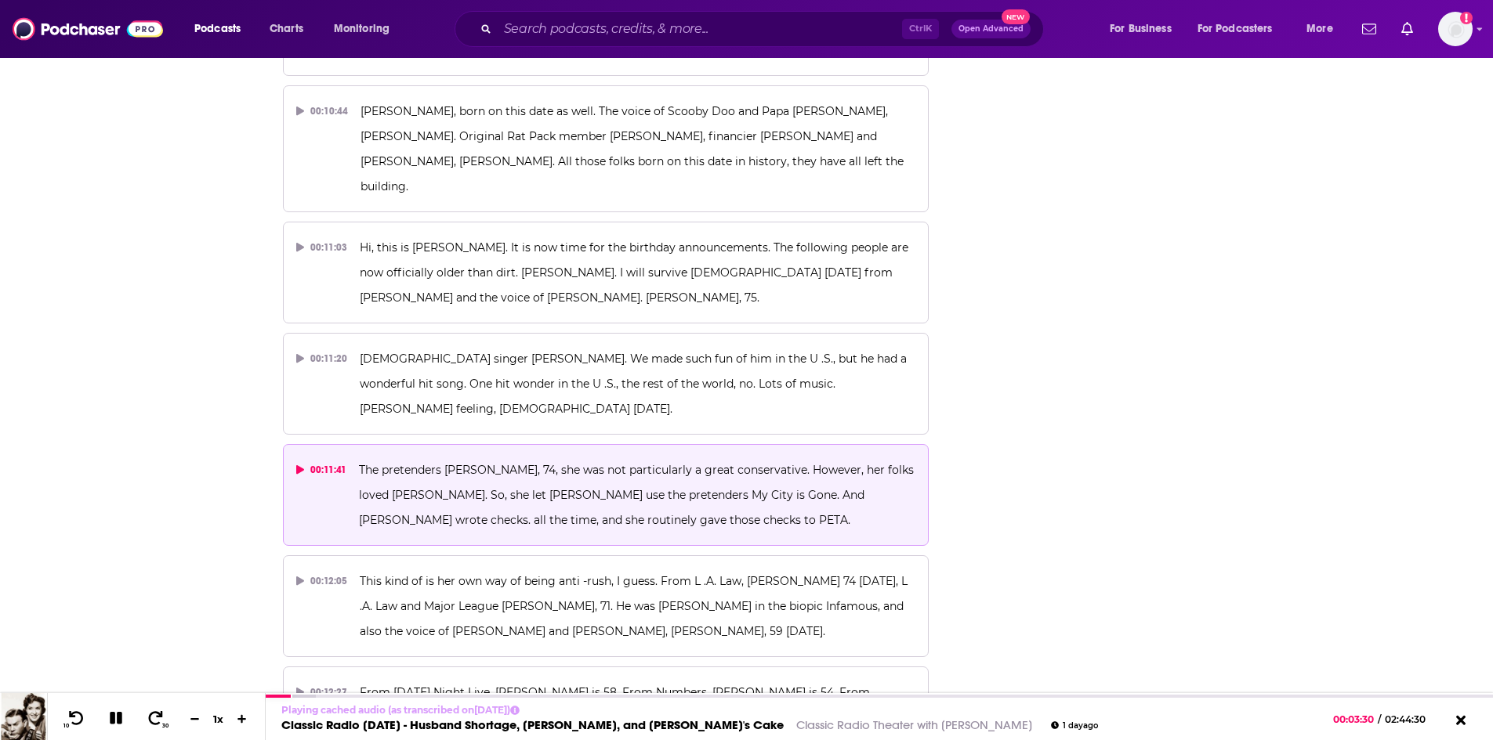
click at [464, 463] on span "The pretenders Chrissy Hines, 74, she was not particularly a great conservative…" at bounding box center [638, 495] width 558 height 64
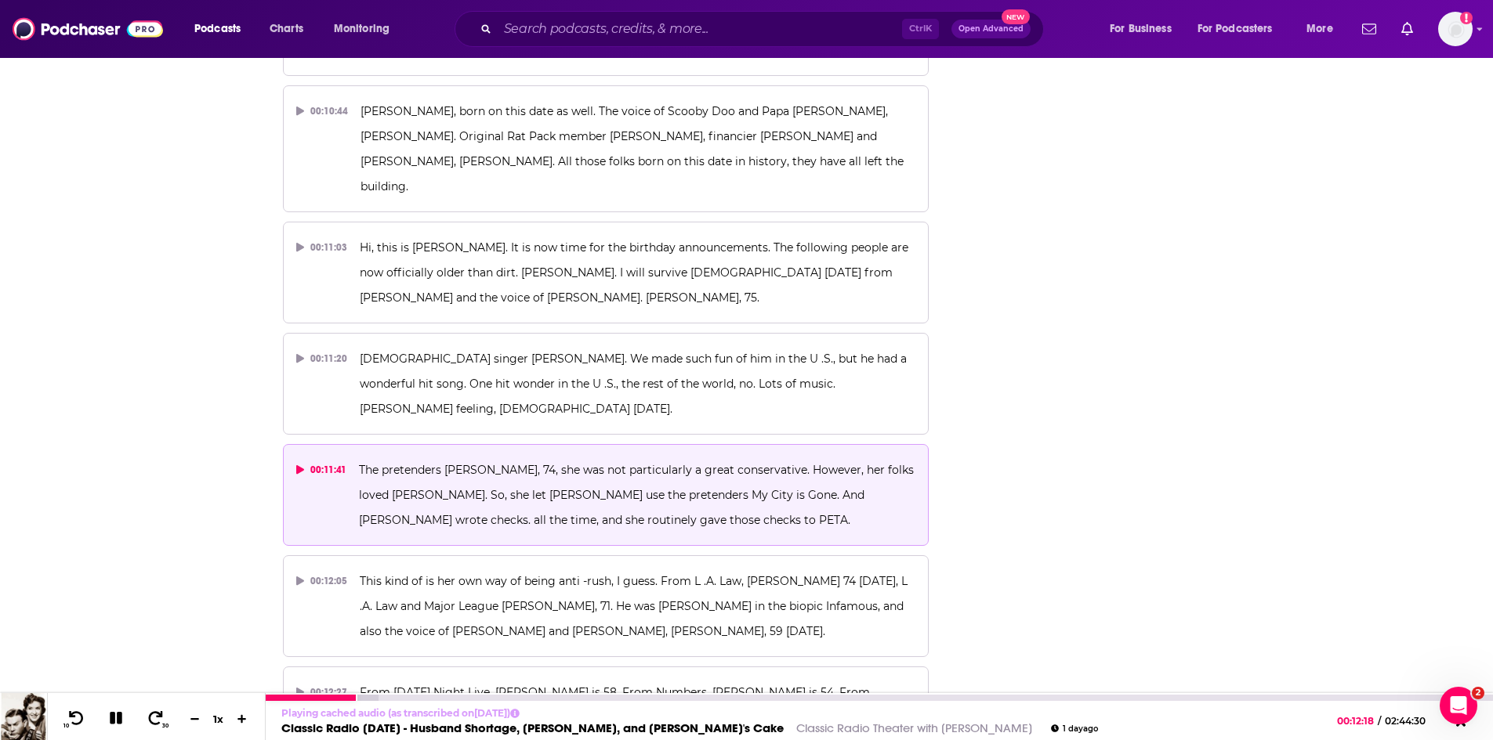
click at [118, 713] on icon at bounding box center [116, 718] width 13 height 13
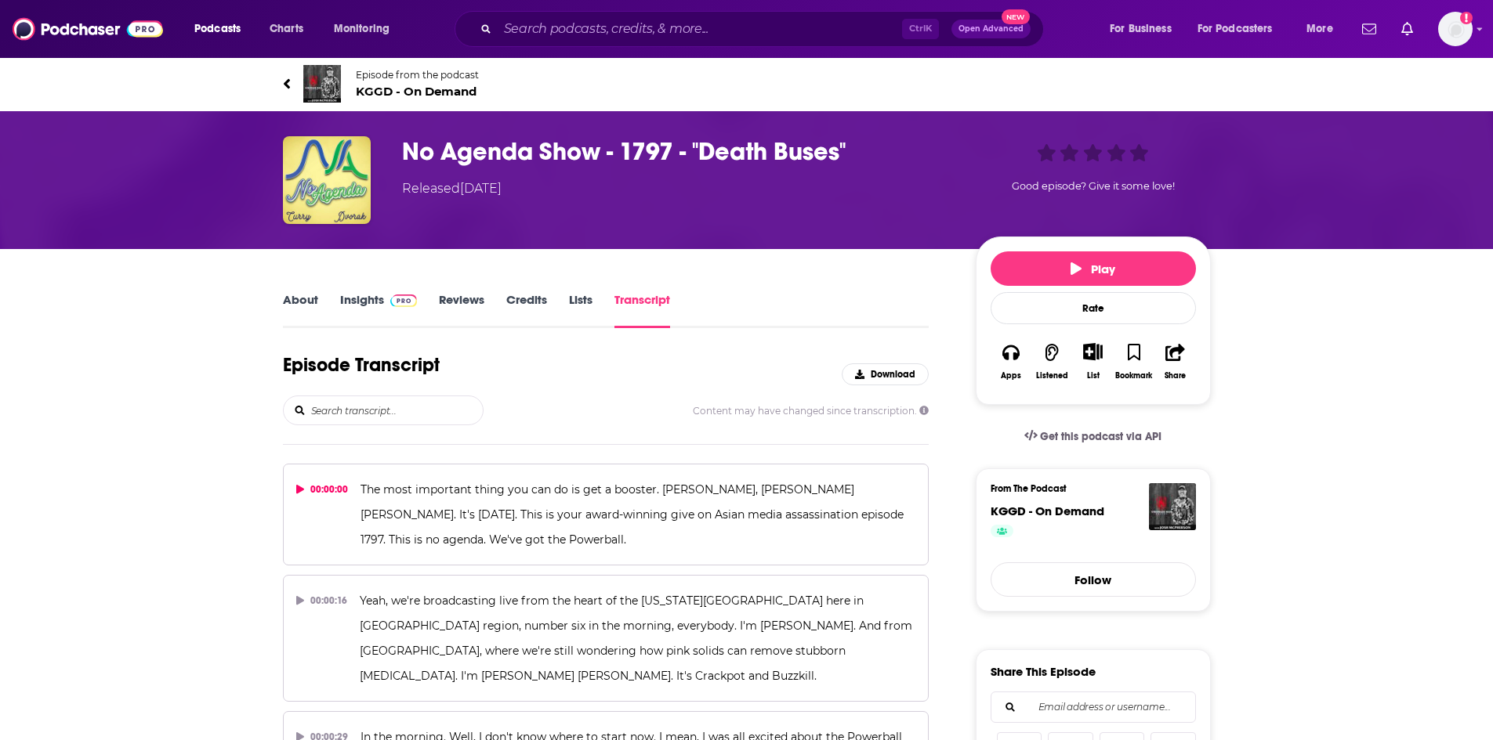
scroll to position [49406, 0]
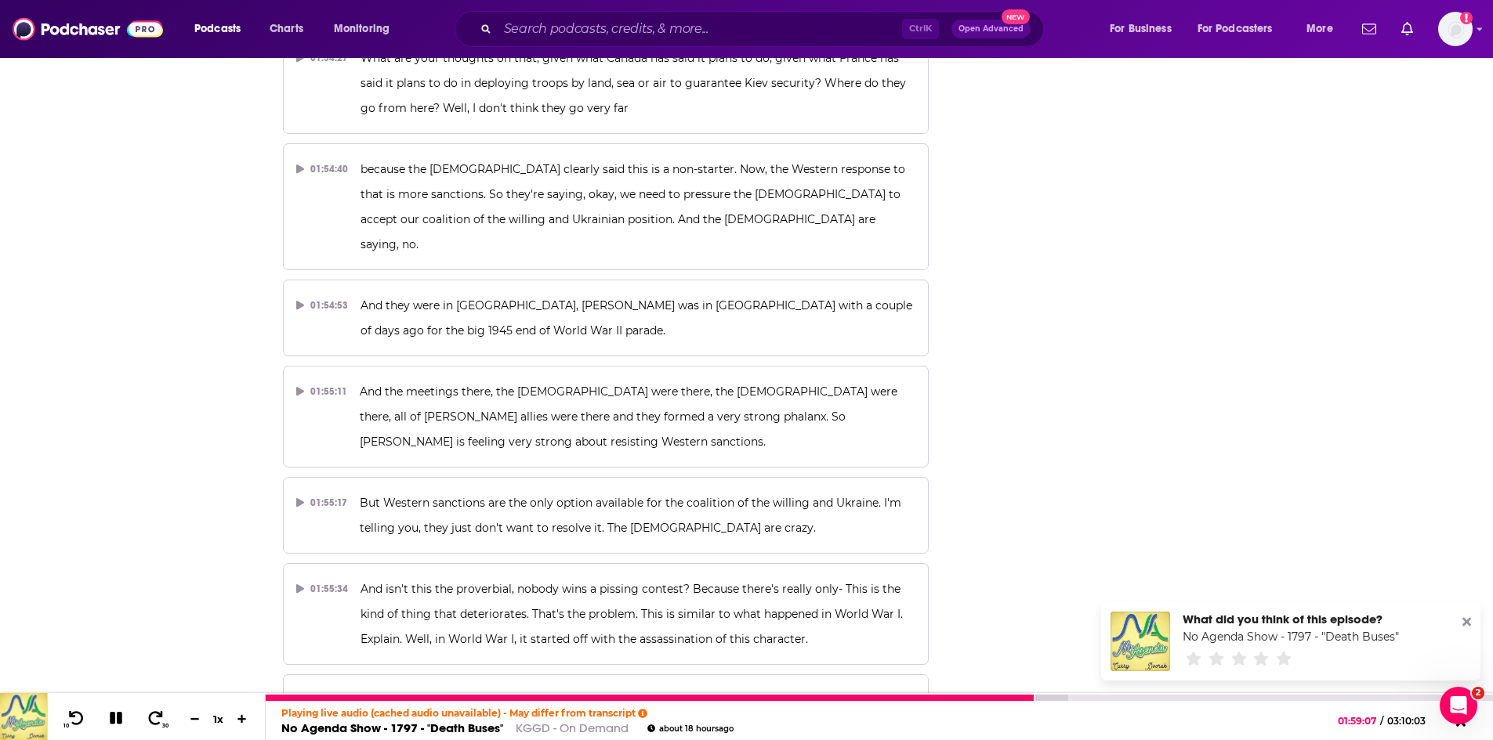
click at [116, 716] on icon at bounding box center [116, 718] width 18 height 14
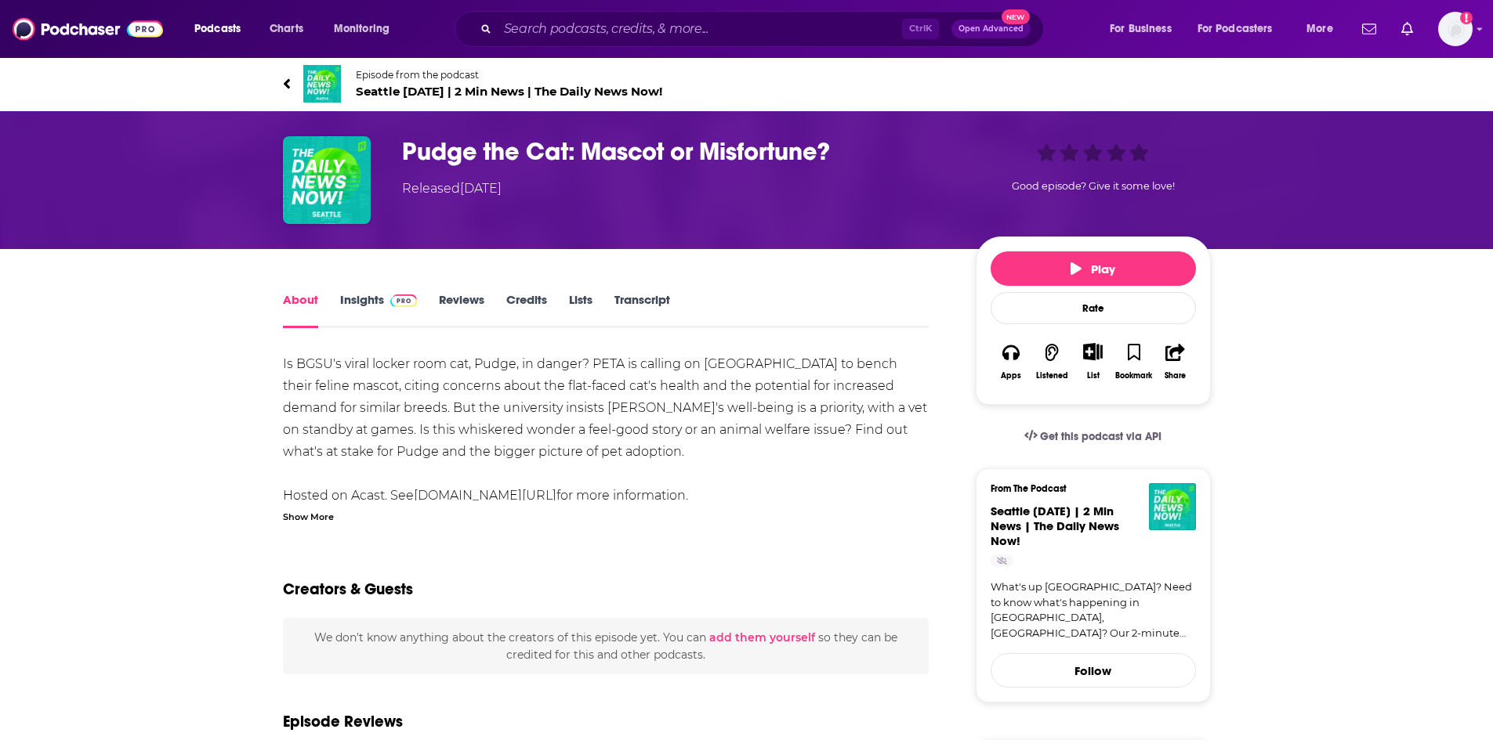
click at [634, 300] on link "Transcript" at bounding box center [642, 310] width 56 height 36
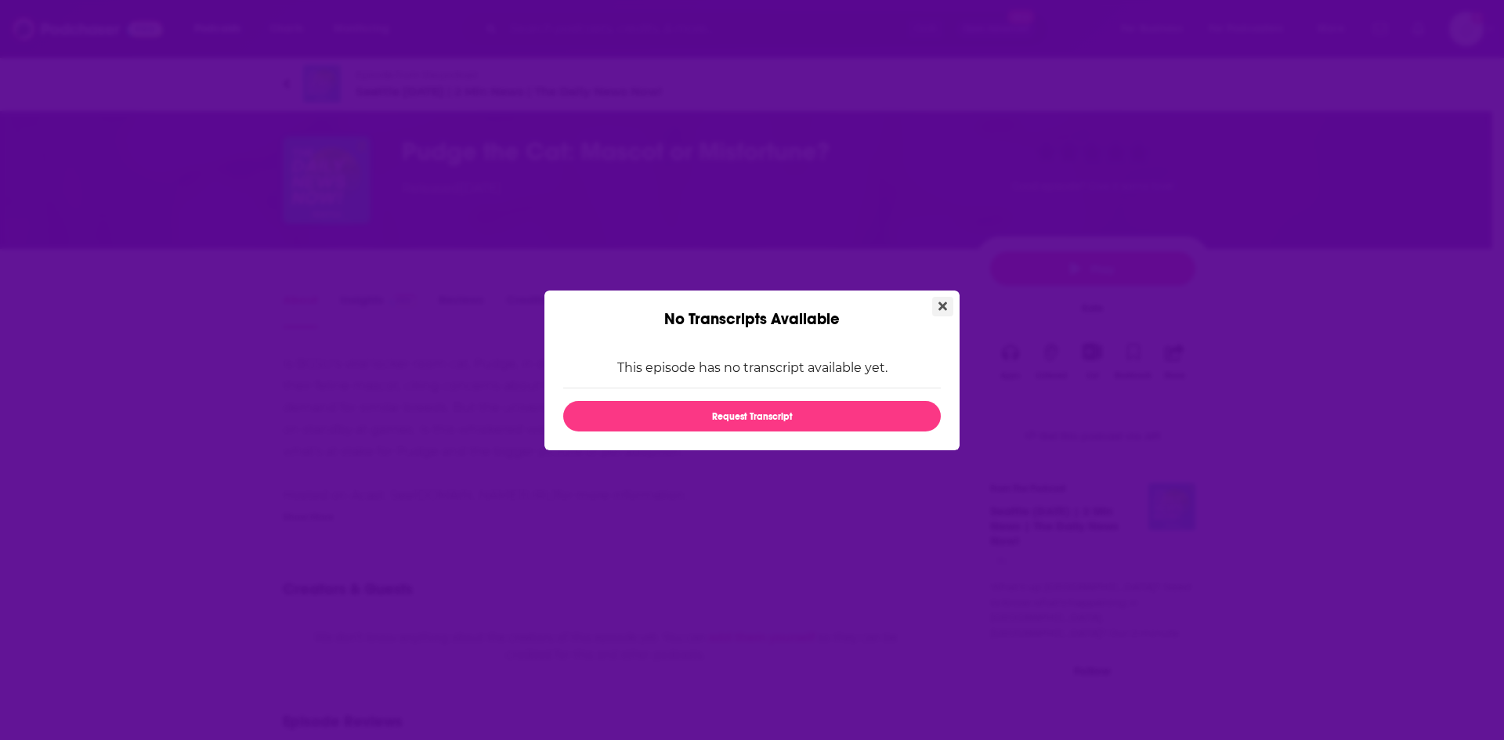
click at [947, 302] on button "Close" at bounding box center [942, 307] width 21 height 20
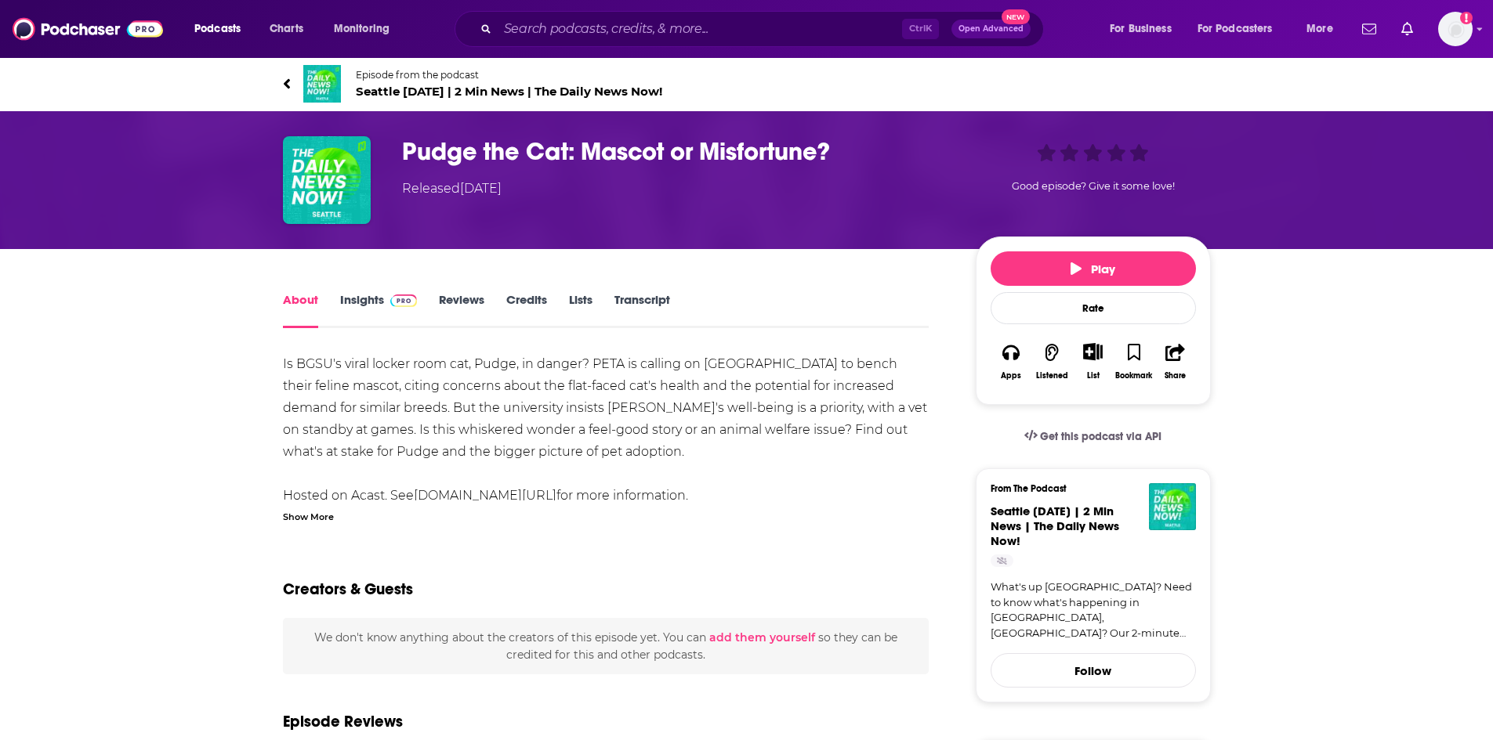
click at [1038, 268] on button "Play" at bounding box center [1092, 269] width 205 height 34
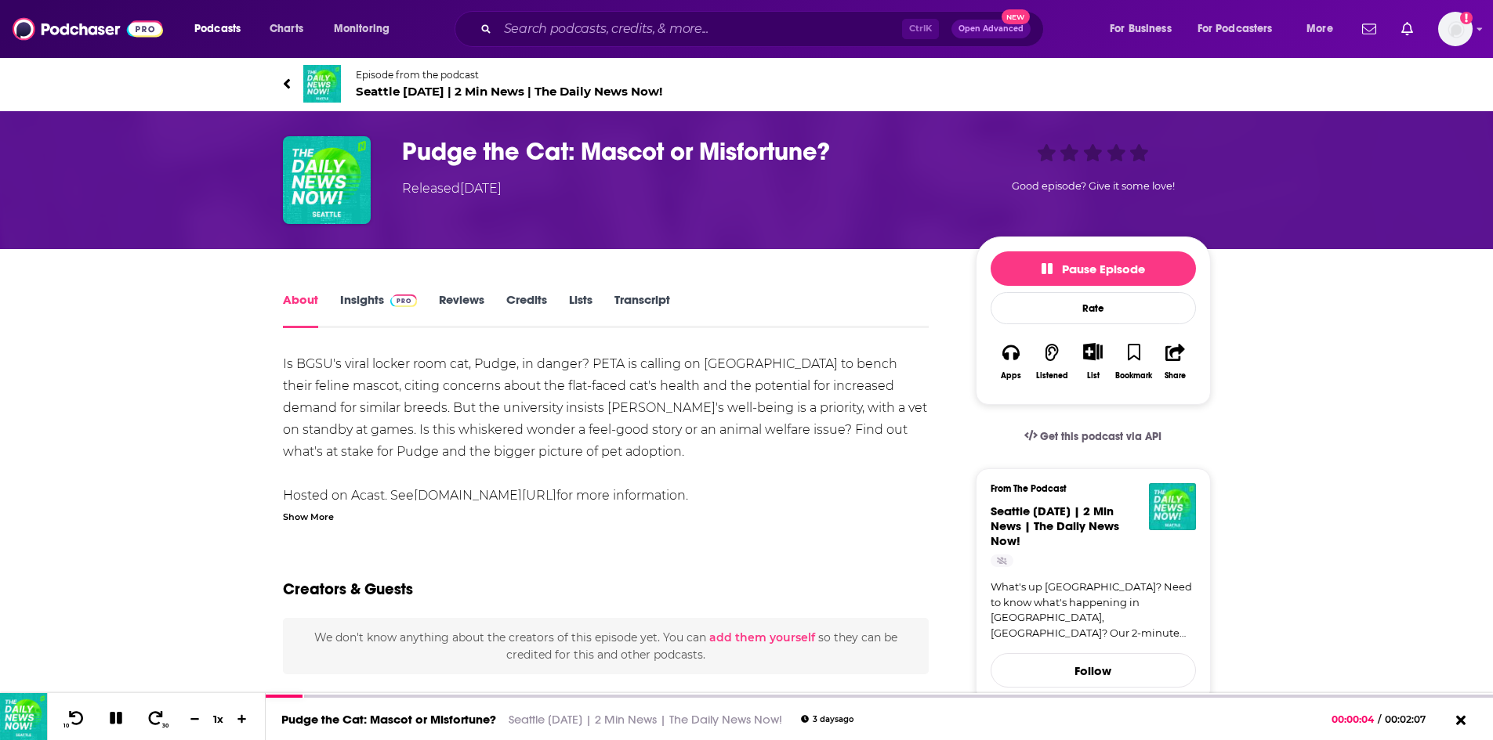
click at [377, 85] on span "Seattle [DATE] | 2 Min News | The Daily News Now!" at bounding box center [509, 91] width 306 height 15
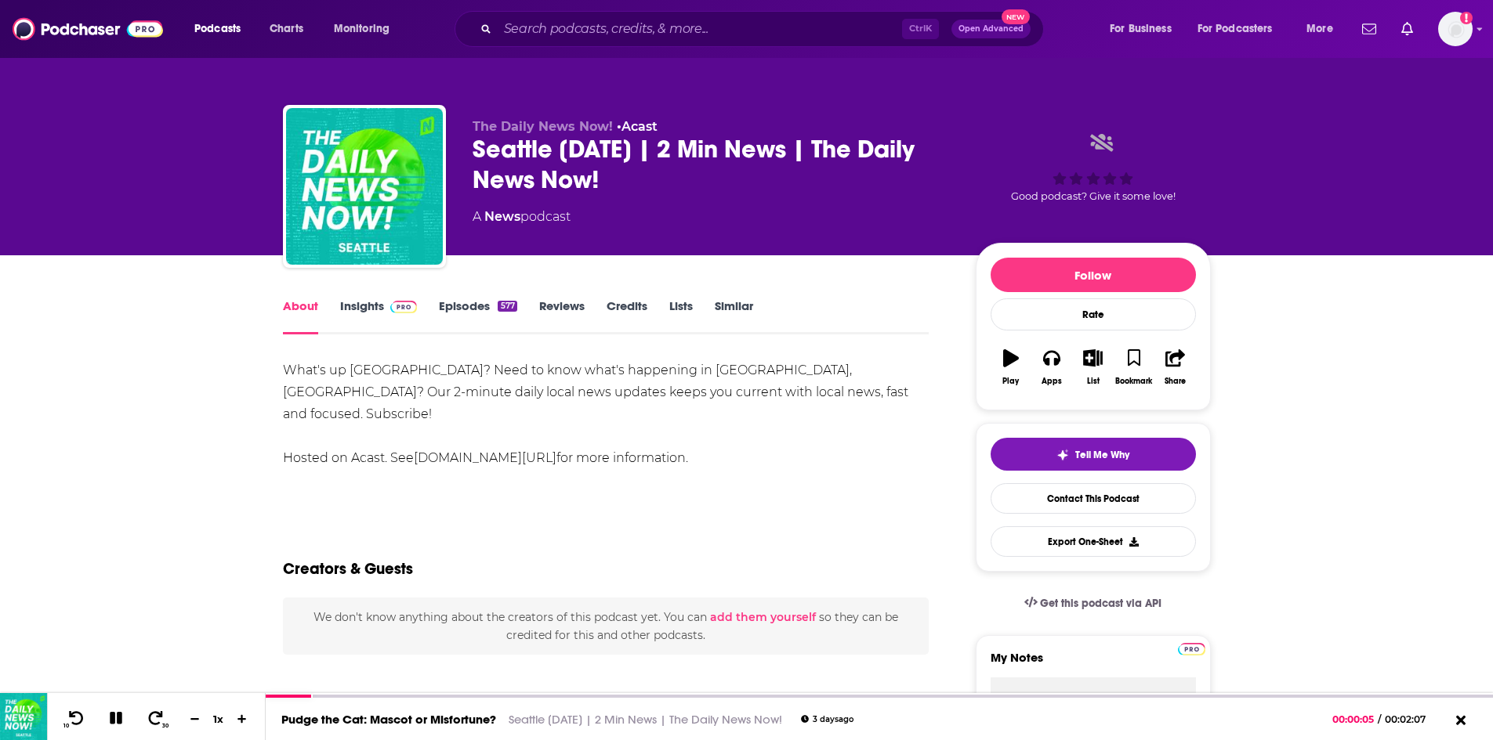
click at [371, 303] on link "Insights" at bounding box center [379, 317] width 78 height 36
